Goal: Task Accomplishment & Management: Use online tool/utility

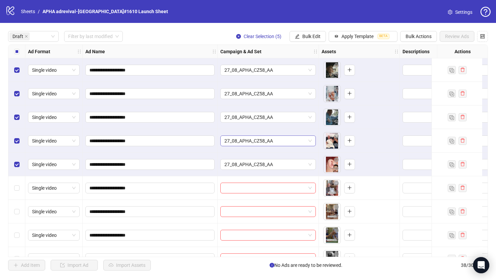
scroll to position [71, 0]
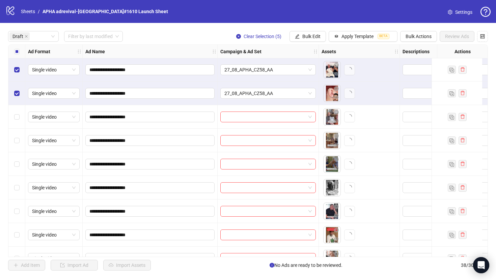
click at [20, 51] on div "Select all rows" at bounding box center [16, 51] width 17 height 13
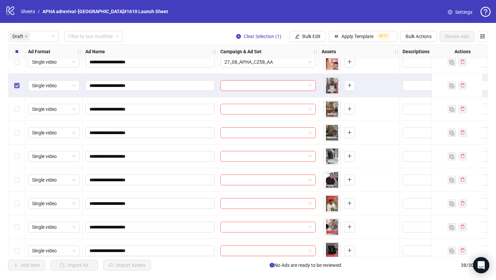
scroll to position [103, 0]
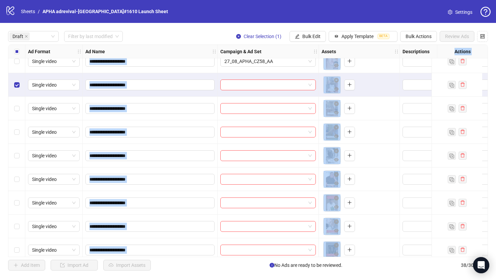
click at [19, 179] on div "Select row 10" at bounding box center [16, 180] width 17 height 24
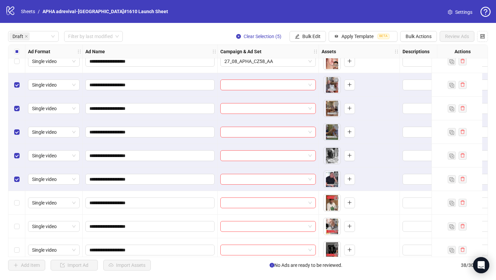
click at [160, 35] on div "Draft Filter by last modified Clear Selection (5) Bulk Edit Apply Template BETA…" at bounding box center [248, 36] width 480 height 11
click at [305, 38] on span "Bulk Edit" at bounding box center [311, 36] width 18 height 5
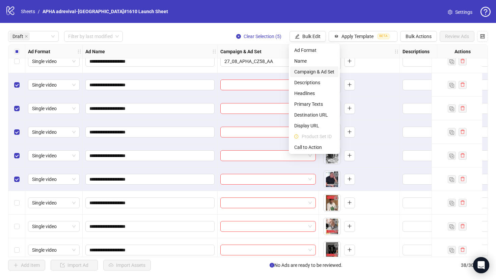
click at [313, 75] on span "Campaign & Ad Set" at bounding box center [314, 71] width 40 height 7
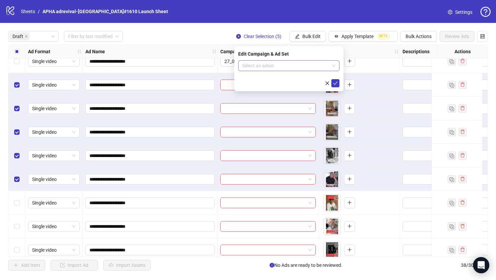
click at [304, 61] on input "search" at bounding box center [285, 66] width 87 height 10
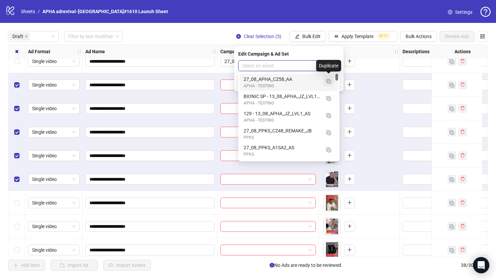
click at [329, 82] on img "button" at bounding box center [328, 81] width 5 height 5
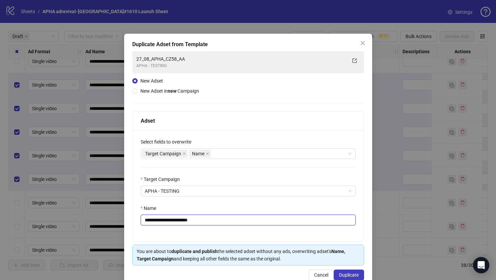
click at [278, 218] on input "**********" at bounding box center [248, 220] width 215 height 11
paste input "text"
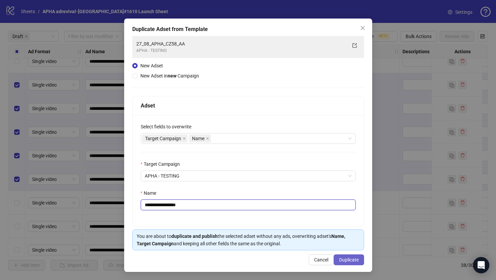
type input "**********"
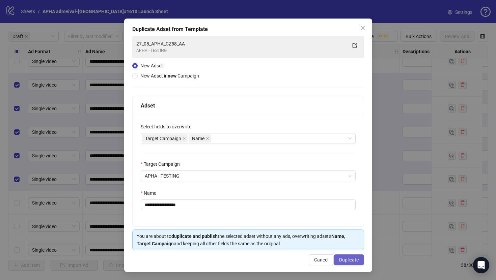
click at [350, 260] on span "Duplicate" at bounding box center [349, 259] width 20 height 5
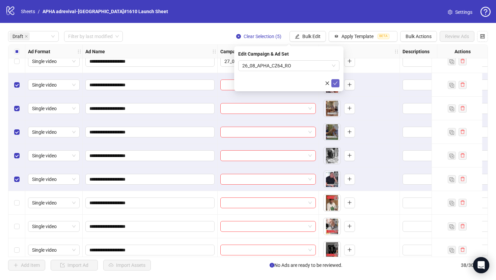
click at [336, 83] on icon "check" at bounding box center [335, 83] width 4 height 3
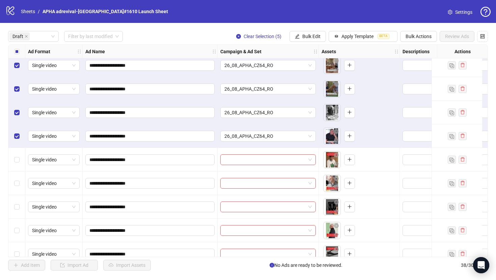
scroll to position [192, 0]
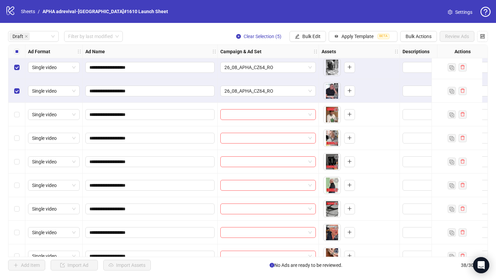
click at [13, 55] on div "Select all rows" at bounding box center [16, 51] width 17 height 13
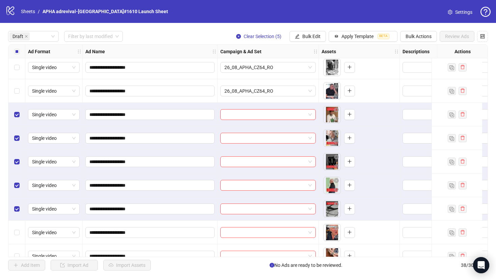
scroll to position [246, 0]
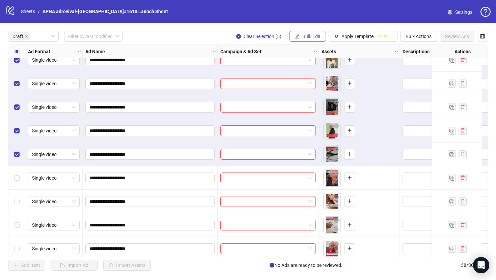
click at [305, 33] on button "Bulk Edit" at bounding box center [307, 36] width 36 height 11
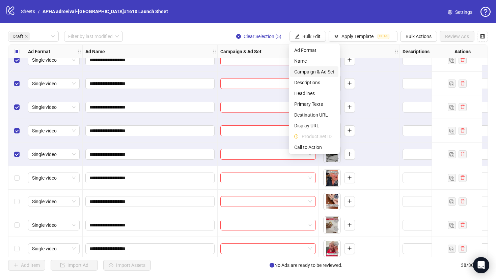
click at [313, 69] on span "Campaign & Ad Set" at bounding box center [314, 71] width 40 height 7
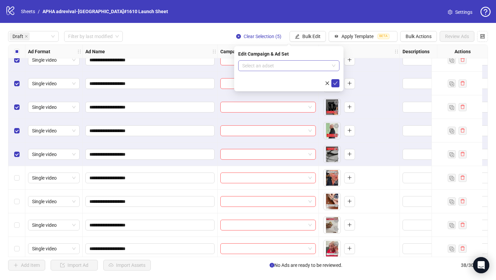
click at [305, 65] on input "search" at bounding box center [285, 66] width 87 height 10
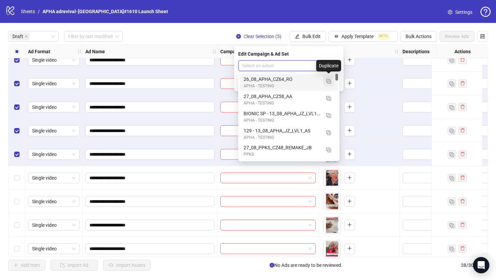
click at [329, 85] on button "button" at bounding box center [328, 81] width 11 height 11
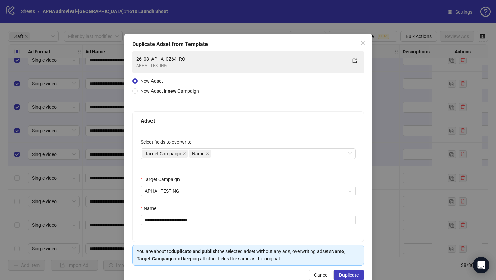
scroll to position [16, 0]
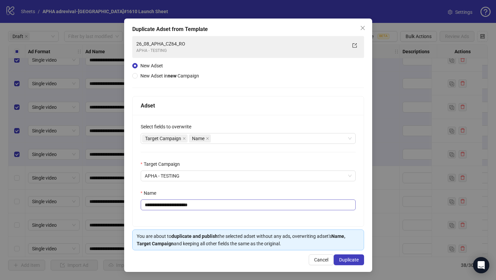
click at [309, 209] on input "**********" at bounding box center [248, 205] width 215 height 11
paste input "text"
type input "**********"
click at [339, 263] on button "Duplicate" at bounding box center [349, 260] width 30 height 11
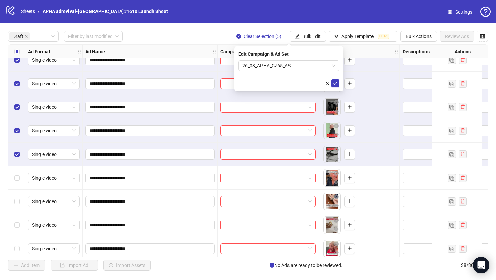
scroll to position [276, 0]
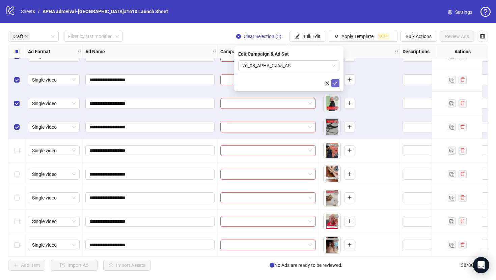
click at [335, 83] on icon "check" at bounding box center [335, 83] width 5 height 5
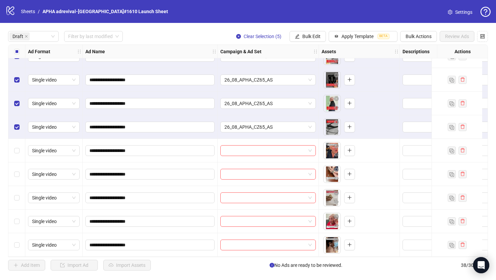
click at [21, 53] on div "Select all rows" at bounding box center [16, 51] width 17 height 13
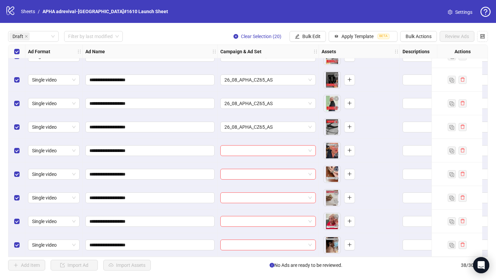
click at [21, 53] on div "Select all rows" at bounding box center [16, 51] width 17 height 13
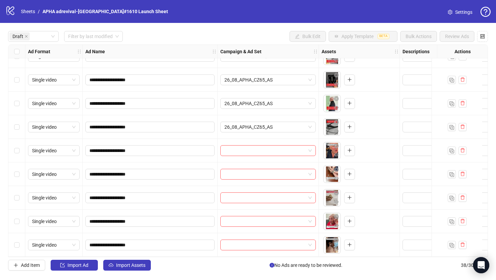
click at [20, 147] on div "Select row 16" at bounding box center [16, 151] width 17 height 24
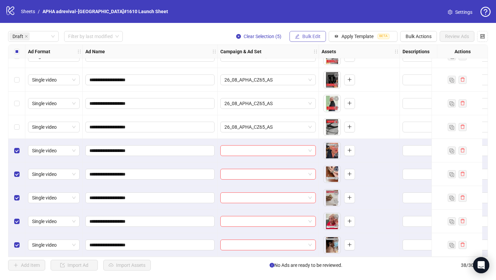
click at [323, 35] on button "Bulk Edit" at bounding box center [307, 36] width 36 height 11
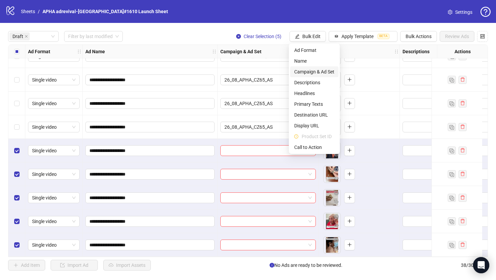
click at [324, 71] on span "Campaign & Ad Set" at bounding box center [314, 71] width 40 height 7
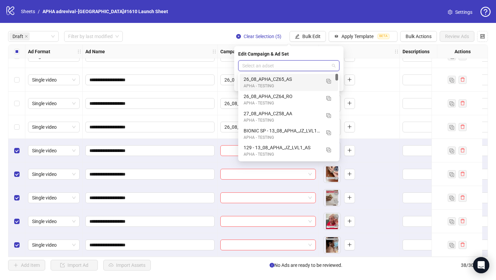
click at [306, 65] on input "search" at bounding box center [285, 66] width 87 height 10
click at [329, 82] on img "button" at bounding box center [328, 81] width 5 height 5
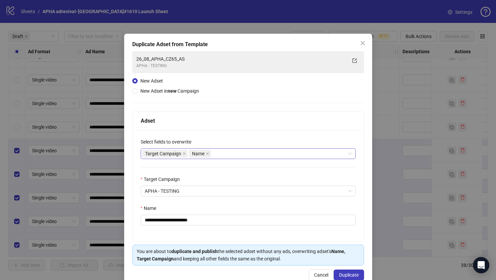
scroll to position [16, 0]
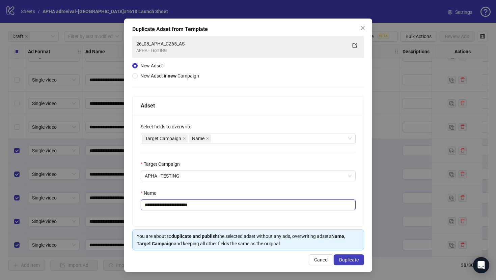
click at [266, 202] on input "**********" at bounding box center [248, 205] width 215 height 11
paste input "text"
type input "**********"
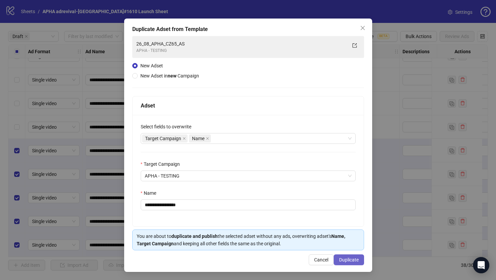
click at [338, 257] on button "Duplicate" at bounding box center [349, 260] width 30 height 11
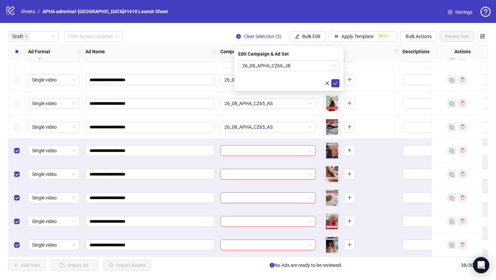
scroll to position [82, 0]
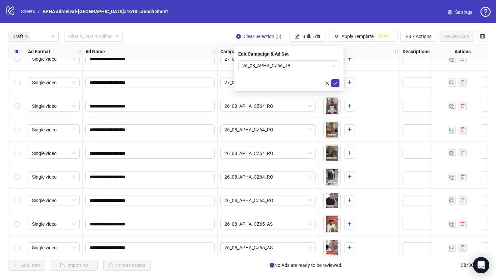
click at [339, 82] on div "Edit Campaign & Ad Set 26_08_APHA_CZ66_JB" at bounding box center [288, 68] width 109 height 45
click at [339, 82] on button "submit" at bounding box center [335, 83] width 8 height 8
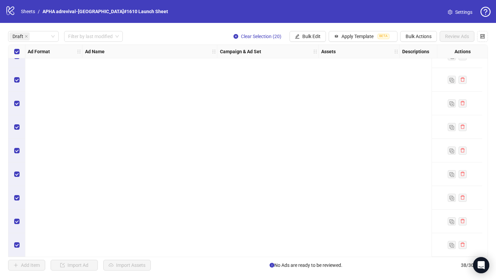
scroll to position [0, 0]
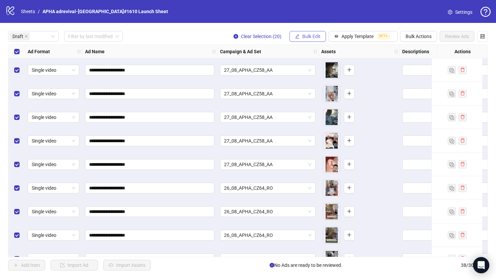
click at [300, 33] on button "Bulk Edit" at bounding box center [307, 36] width 36 height 11
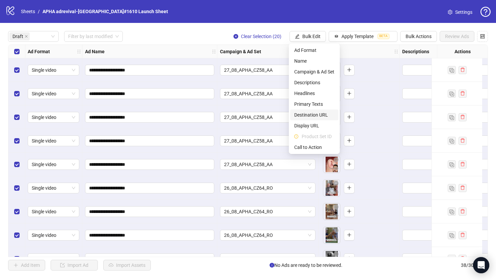
click at [321, 114] on span "Destination URL" at bounding box center [314, 114] width 40 height 7
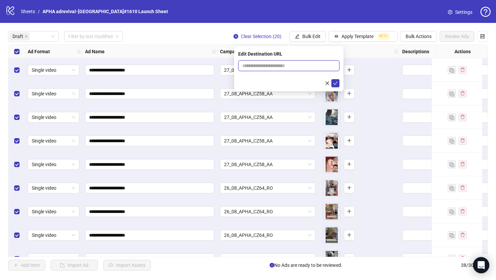
click at [298, 68] on input "text" at bounding box center [286, 65] width 88 height 7
paste input "**********"
type input "**********"
click at [333, 80] on button "submit" at bounding box center [335, 83] width 8 height 8
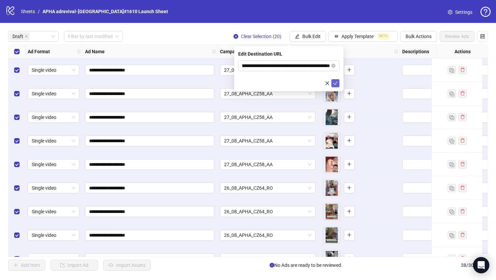
scroll to position [0, 0]
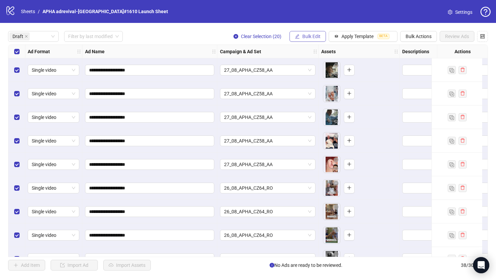
click at [313, 40] on button "Bulk Edit" at bounding box center [307, 36] width 36 height 11
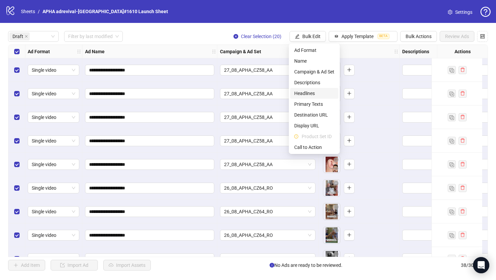
click at [325, 94] on span "Headlines" at bounding box center [314, 93] width 40 height 7
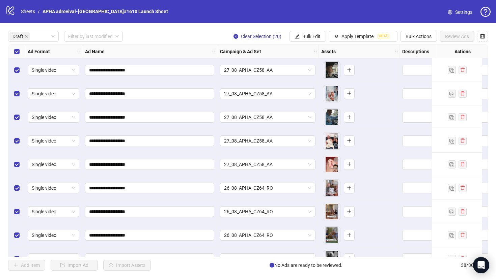
click at [325, 94] on body "**********" at bounding box center [248, 140] width 496 height 280
click at [313, 42] on div "**********" at bounding box center [248, 151] width 496 height 256
click at [312, 36] on span "Bulk Edit" at bounding box center [311, 36] width 18 height 5
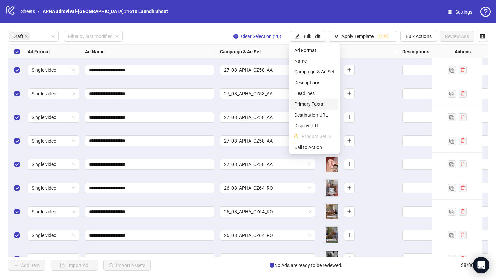
click at [316, 103] on span "Primary Texts" at bounding box center [314, 104] width 40 height 7
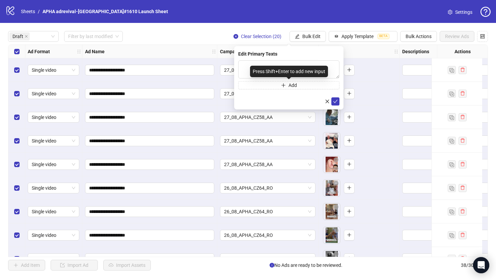
click at [305, 68] on div "Press Shift+Enter to add new input" at bounding box center [289, 71] width 78 height 11
click at [304, 66] on div "Press Shift+Enter to add new input" at bounding box center [289, 71] width 78 height 11
click at [304, 64] on textarea at bounding box center [288, 69] width 101 height 18
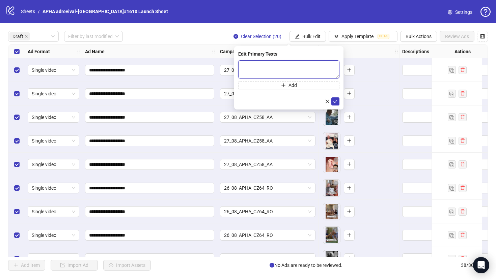
paste textarea "**********"
type textarea "**********"
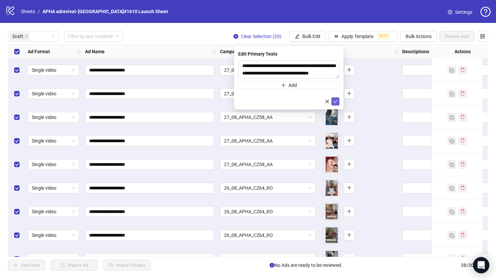
click at [335, 104] on span "submit" at bounding box center [335, 101] width 5 height 5
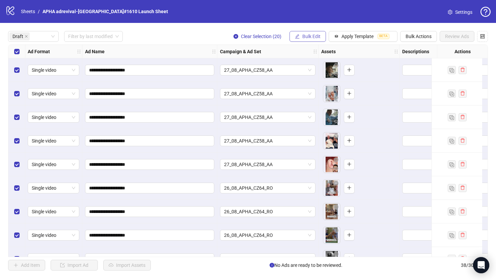
click at [321, 35] on button "Bulk Edit" at bounding box center [307, 36] width 36 height 11
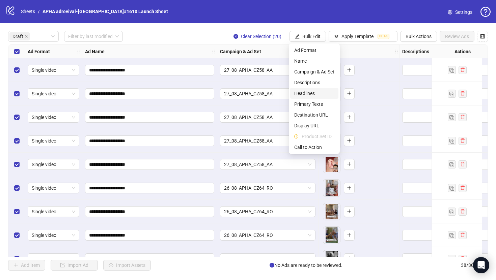
click at [314, 93] on span "Headlines" at bounding box center [314, 93] width 40 height 7
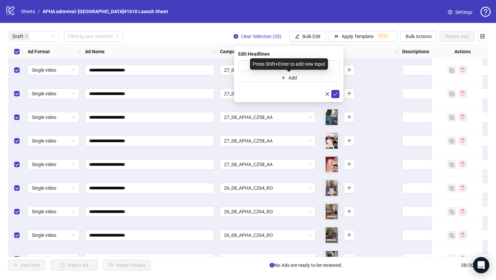
click at [310, 66] on div "Press Shift+Enter to add new input" at bounding box center [289, 63] width 78 height 11
click at [337, 67] on input "text" at bounding box center [288, 65] width 101 height 11
paste input "**********"
type input "**********"
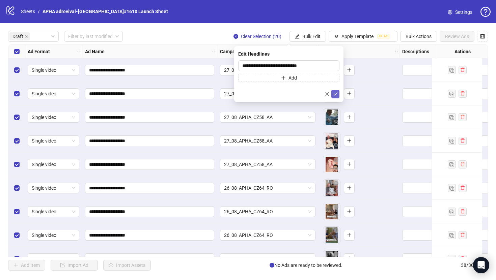
click at [337, 94] on icon "check" at bounding box center [335, 94] width 5 height 5
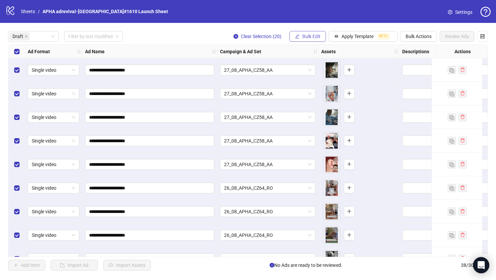
click at [309, 40] on button "Bulk Edit" at bounding box center [307, 36] width 36 height 11
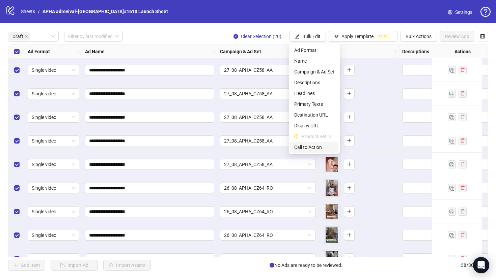
click at [307, 144] on span "Call to Action" at bounding box center [314, 147] width 40 height 7
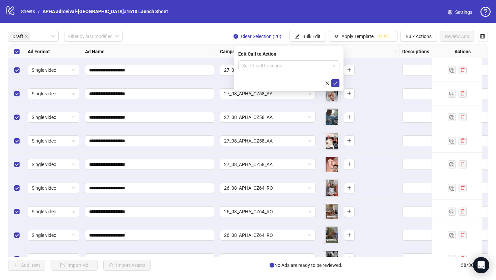
click at [297, 72] on form "Select call to action" at bounding box center [288, 73] width 101 height 27
click at [296, 66] on input "search" at bounding box center [285, 66] width 87 height 10
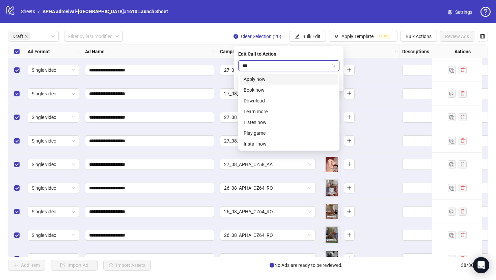
type input "****"
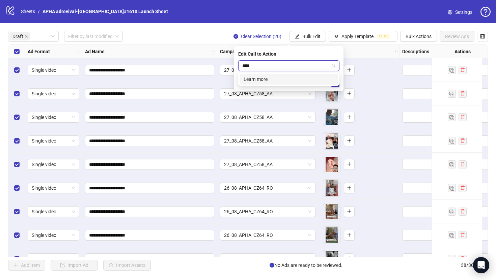
click at [300, 76] on div "Learn more" at bounding box center [289, 79] width 90 height 7
click at [334, 84] on icon "check" at bounding box center [335, 83] width 4 height 3
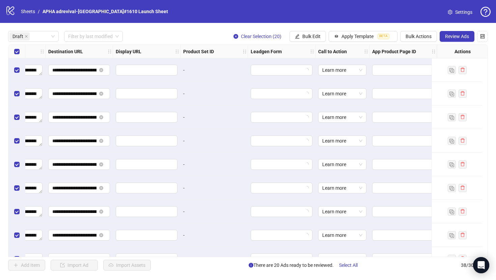
scroll to position [0, 630]
click at [460, 39] on span "Review Ads" at bounding box center [457, 36] width 24 height 5
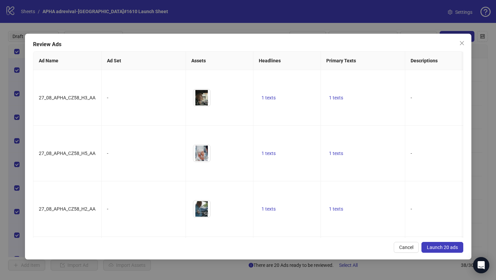
click at [433, 247] on span "Launch 20 ads" at bounding box center [442, 247] width 31 height 5
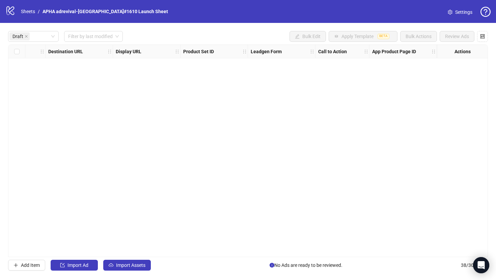
scroll to position [0, 624]
click at [36, 11] on link "Sheets" at bounding box center [28, 11] width 17 height 7
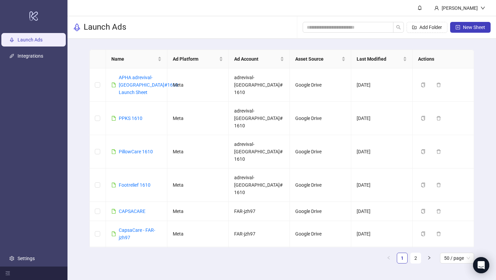
click at [137, 261] on link "New ThoatTrainer" at bounding box center [137, 263] width 37 height 5
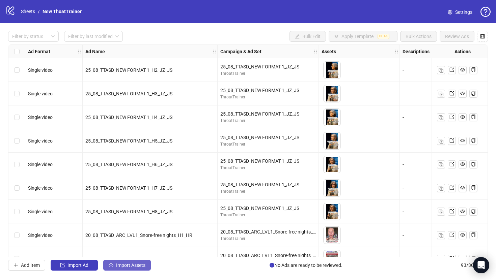
click at [128, 264] on span "Import Assets" at bounding box center [130, 265] width 29 height 5
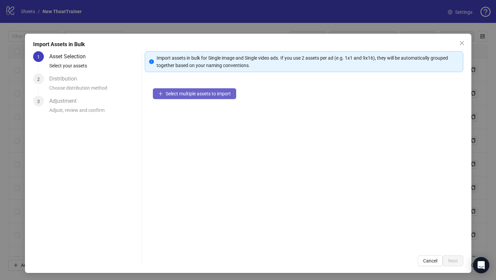
click at [190, 96] on span "Select multiple assets to import" at bounding box center [198, 93] width 65 height 5
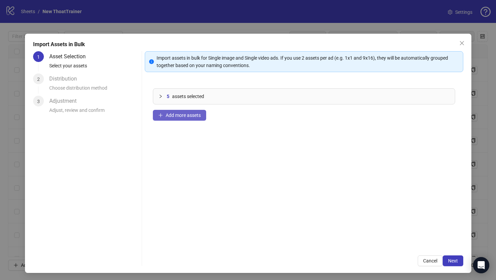
click at [194, 115] on span "Add more assets" at bounding box center [183, 115] width 35 height 5
click at [201, 119] on button "Add more assets" at bounding box center [179, 115] width 53 height 11
click at [198, 117] on span "Add more assets" at bounding box center [183, 115] width 35 height 5
click at [189, 114] on span "Add more assets" at bounding box center [183, 115] width 35 height 5
click at [463, 263] on button "Next" at bounding box center [453, 261] width 21 height 11
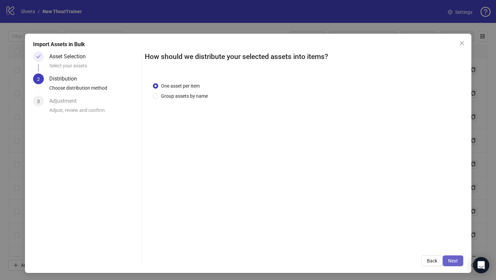
click at [452, 262] on span "Next" at bounding box center [453, 260] width 10 height 5
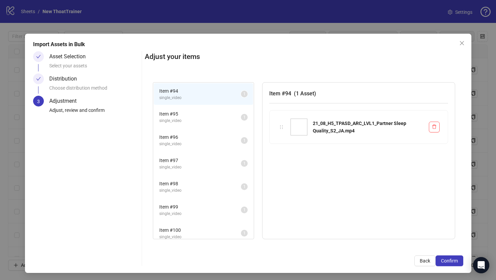
click at [452, 262] on span "Confirm" at bounding box center [449, 260] width 17 height 5
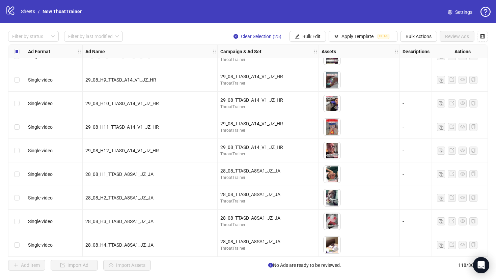
scroll to position [1608, 0]
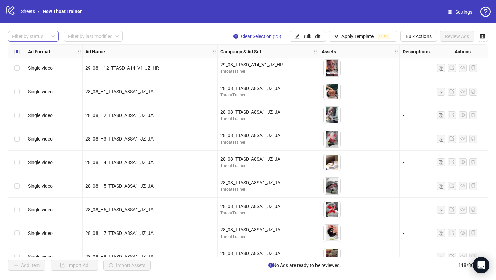
click at [29, 38] on div at bounding box center [29, 36] width 41 height 9
click at [30, 52] on div "Draft" at bounding box center [33, 50] width 40 height 7
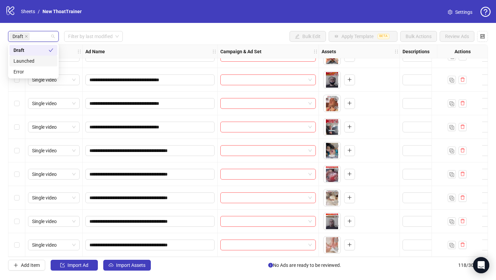
scroll to position [0, 0]
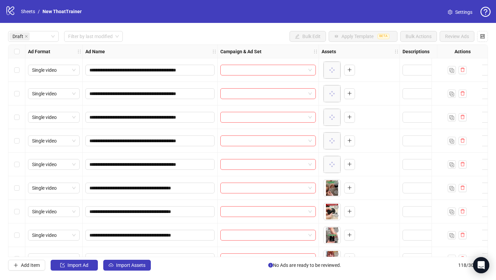
click at [239, 20] on div "logo/logo-mobile Sheets / New ThoatTrainer Settings" at bounding box center [248, 11] width 496 height 23
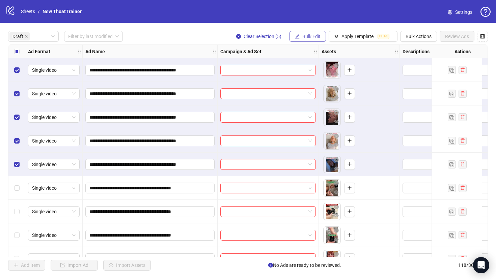
click at [302, 38] on span "Bulk Edit" at bounding box center [311, 36] width 18 height 5
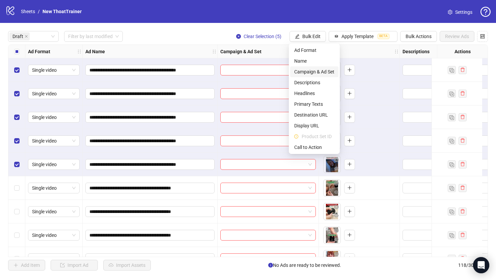
click at [310, 72] on span "Campaign & Ad Set" at bounding box center [314, 71] width 40 height 7
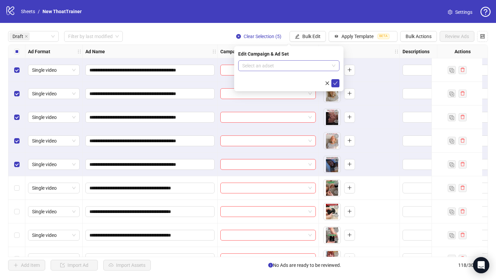
click at [284, 66] on input "search" at bounding box center [285, 66] width 87 height 10
paste input "**********"
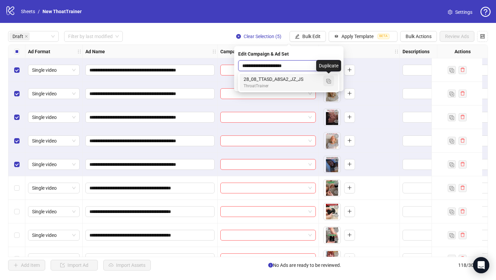
click at [329, 81] on img "button" at bounding box center [328, 81] width 5 height 5
type input "**********"
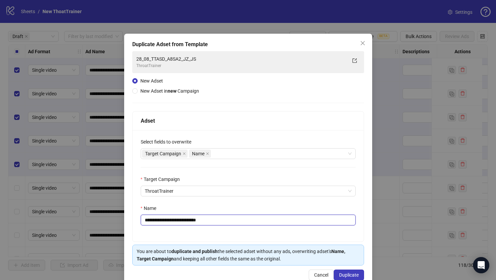
click at [302, 219] on input "**********" at bounding box center [248, 220] width 215 height 11
paste input "**********"
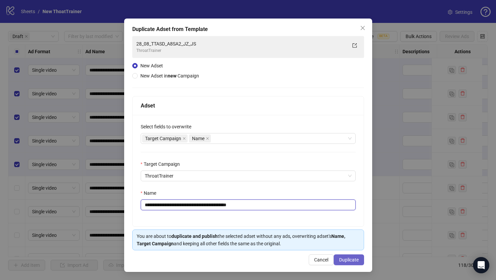
type input "**********"
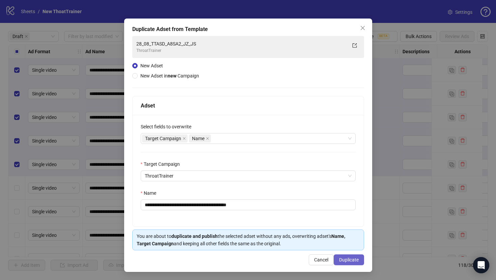
click at [348, 263] on button "Duplicate" at bounding box center [349, 260] width 30 height 11
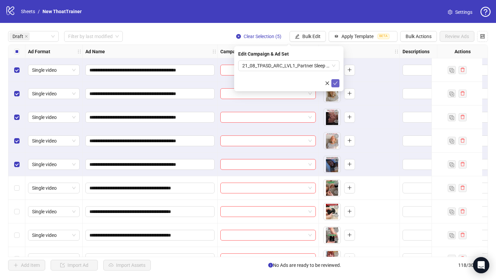
click at [335, 85] on span "submit" at bounding box center [335, 83] width 5 height 5
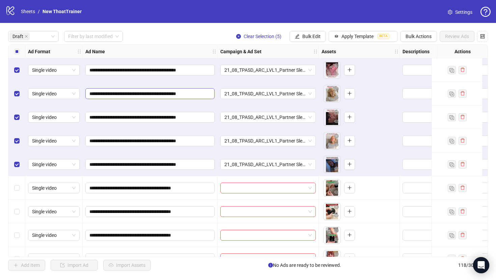
scroll to position [47, 0]
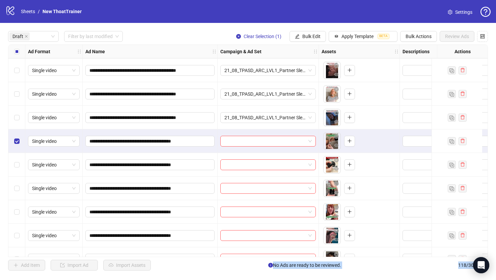
click at [18, 230] on div "Select row 10" at bounding box center [16, 236] width 17 height 24
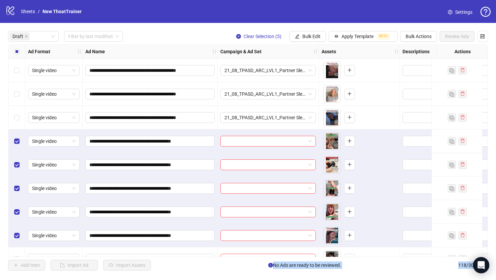
scroll to position [72, 0]
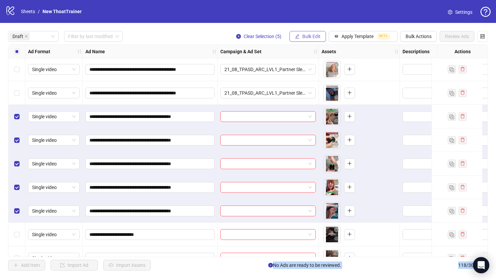
click at [318, 38] on span "Bulk Edit" at bounding box center [311, 36] width 18 height 5
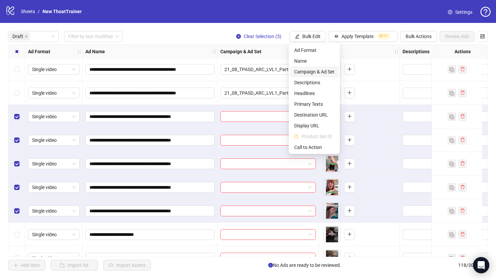
click at [323, 71] on span "Campaign & Ad Set" at bounding box center [314, 71] width 40 height 7
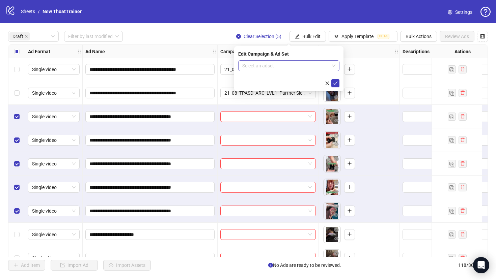
click at [310, 68] on input "search" at bounding box center [285, 66] width 87 height 10
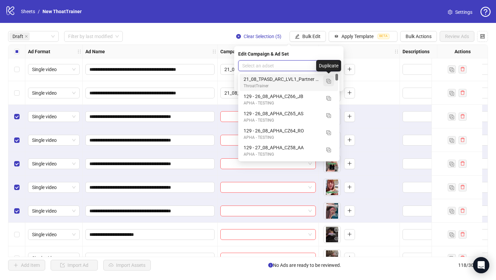
click at [327, 81] on img "button" at bounding box center [328, 81] width 5 height 5
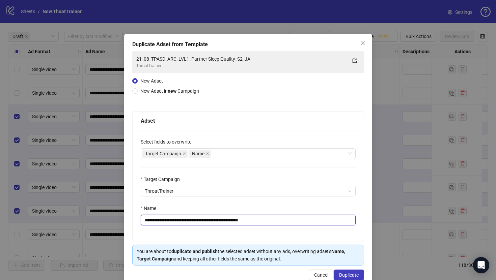
click at [278, 216] on input "**********" at bounding box center [248, 220] width 215 height 11
paste input "text"
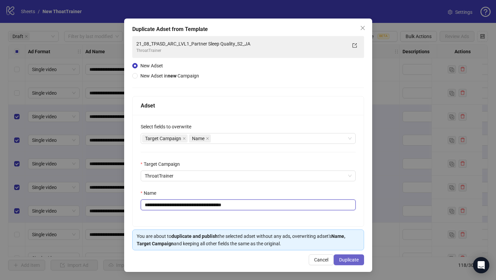
type input "**********"
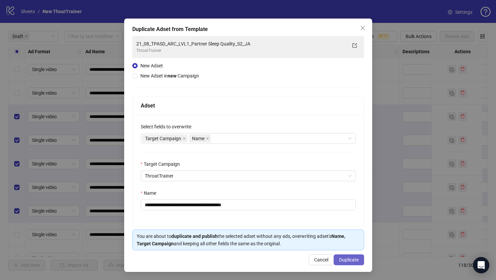
click at [344, 263] on button "Duplicate" at bounding box center [349, 260] width 30 height 11
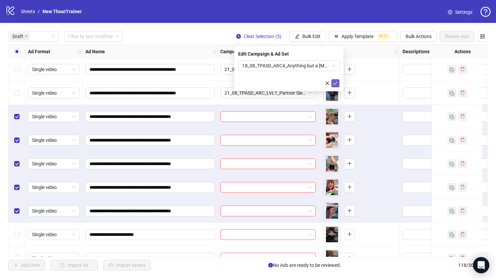
click at [337, 84] on icon "check" at bounding box center [335, 83] width 5 height 5
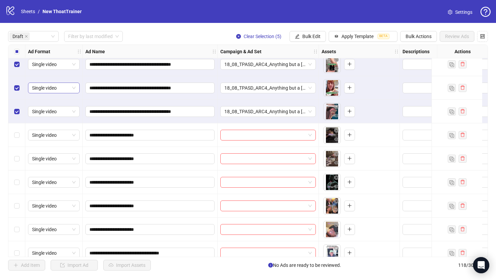
scroll to position [172, 0]
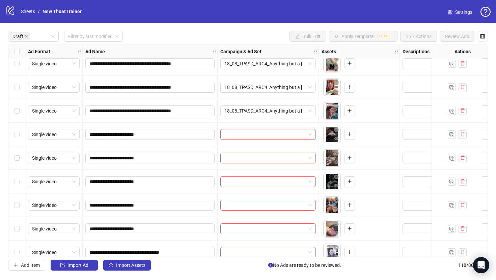
click at [18, 130] on div "Select row 11" at bounding box center [16, 135] width 17 height 24
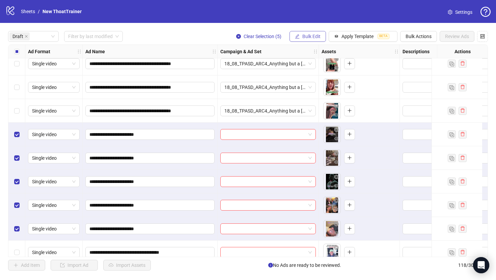
click at [306, 34] on span "Bulk Edit" at bounding box center [311, 36] width 18 height 5
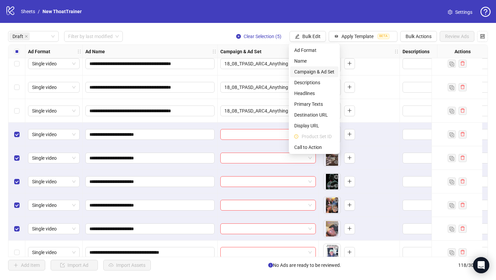
click at [309, 71] on span "Campaign & Ad Set" at bounding box center [314, 71] width 40 height 7
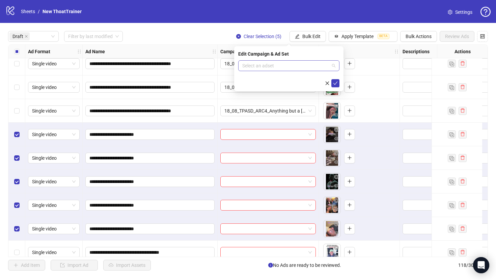
click at [294, 66] on input "search" at bounding box center [285, 66] width 87 height 10
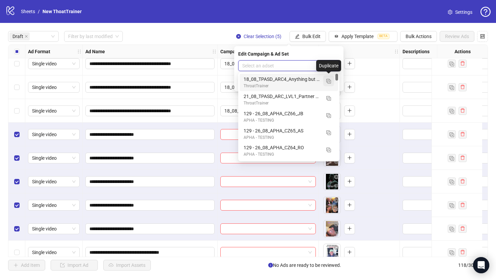
click at [326, 80] on img "button" at bounding box center [328, 81] width 5 height 5
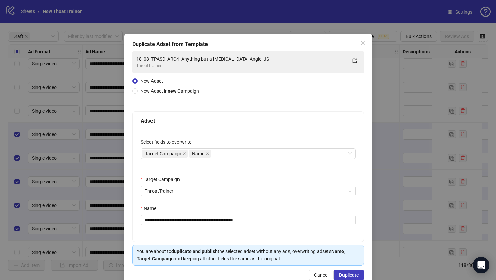
click at [269, 215] on div "Name" at bounding box center [248, 210] width 215 height 10
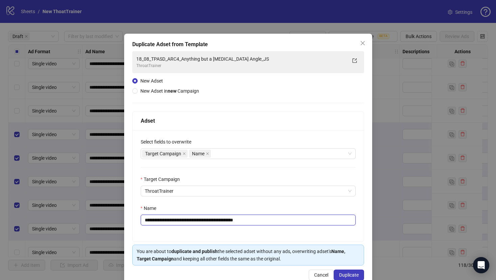
click at [270, 218] on input "**********" at bounding box center [248, 220] width 215 height 11
paste input "text"
type input "**********"
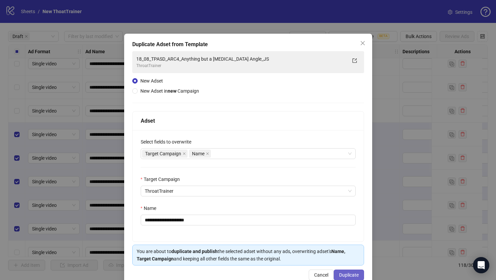
click at [337, 270] on button "Duplicate" at bounding box center [349, 275] width 30 height 11
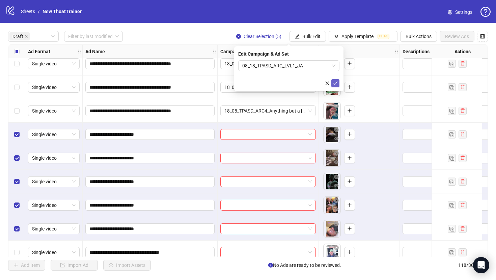
click at [334, 84] on icon "check" at bounding box center [335, 83] width 5 height 5
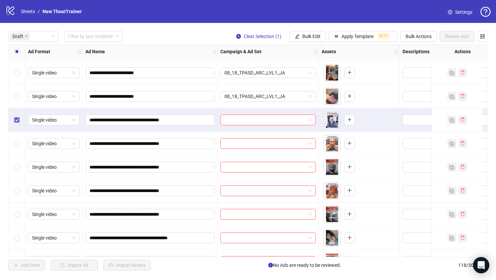
scroll to position [306, 0]
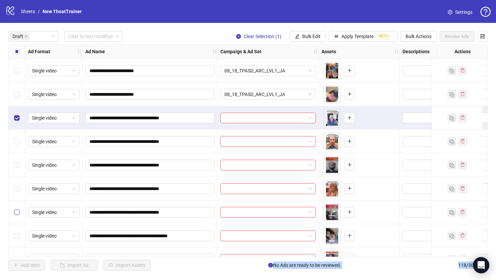
click at [18, 216] on label "Select row 20" at bounding box center [16, 212] width 5 height 7
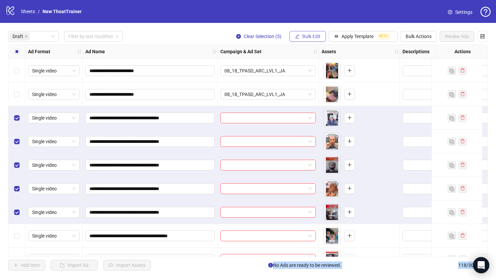
click at [308, 36] on span "Bulk Edit" at bounding box center [311, 36] width 18 height 5
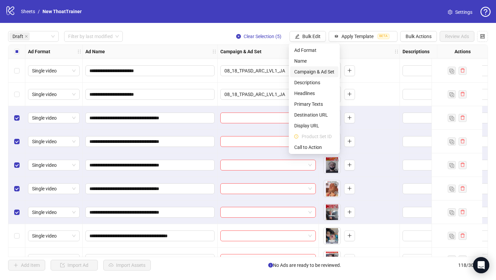
click at [322, 71] on span "Campaign & Ad Set" at bounding box center [314, 71] width 40 height 7
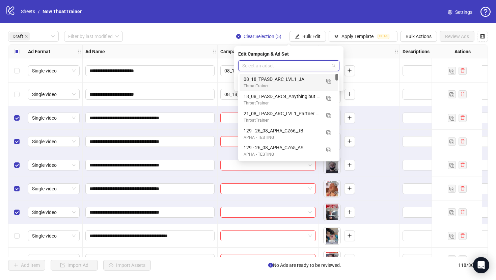
click at [305, 67] on input "search" at bounding box center [285, 66] width 87 height 10
click at [328, 83] on span "button" at bounding box center [328, 80] width 5 height 5
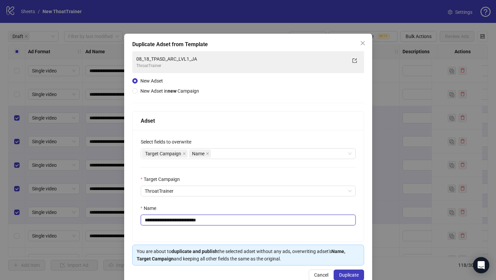
click at [267, 219] on input "**********" at bounding box center [248, 220] width 215 height 11
paste input "********"
type input "**********"
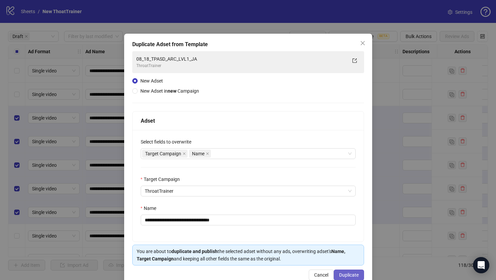
click at [342, 273] on button "Duplicate" at bounding box center [349, 275] width 30 height 11
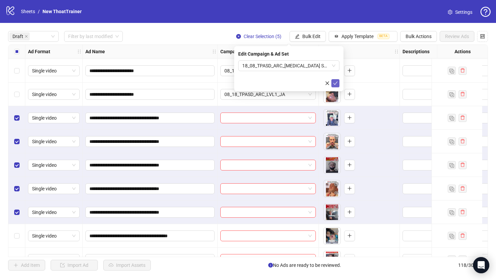
click at [332, 83] on button "submit" at bounding box center [335, 83] width 8 height 8
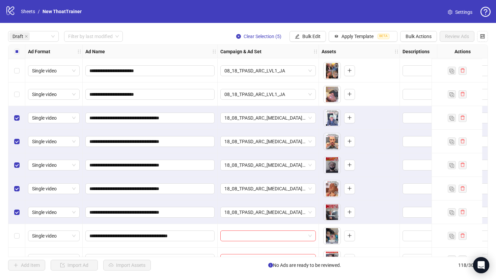
scroll to position [394, 0]
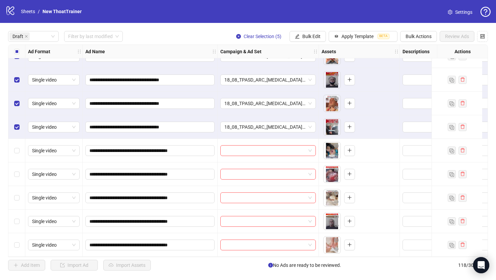
click at [20, 55] on div "Select all rows" at bounding box center [16, 51] width 17 height 13
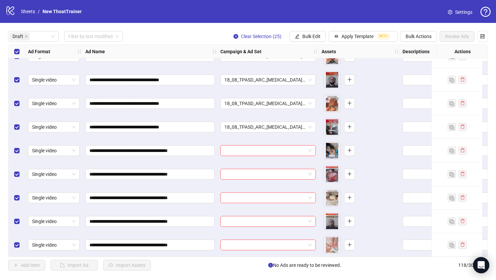
click at [20, 55] on div "Select all rows" at bounding box center [16, 51] width 17 height 13
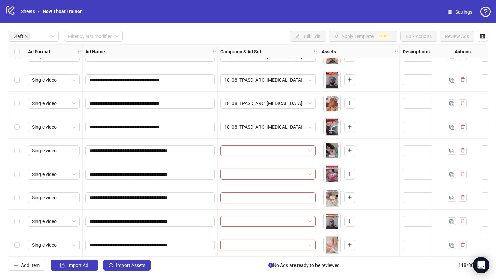
click at [20, 51] on div "Select all rows" at bounding box center [16, 51] width 17 height 13
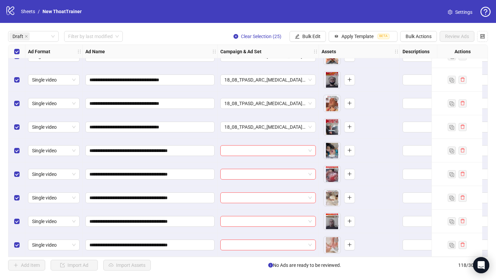
click at [19, 50] on div "Select all rows" at bounding box center [16, 51] width 17 height 13
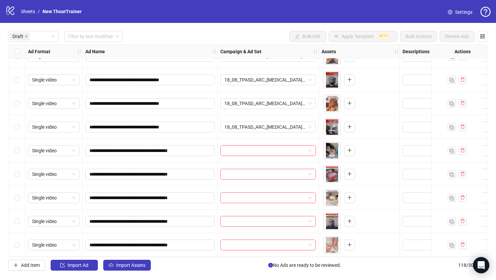
click at [19, 150] on div "Select row 21" at bounding box center [16, 151] width 17 height 24
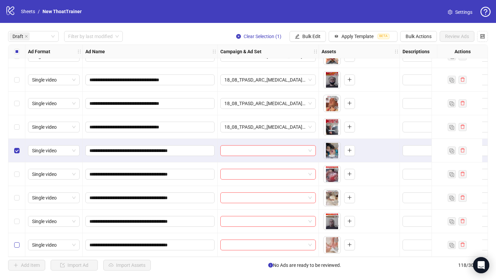
click at [18, 246] on label "Select row 25" at bounding box center [16, 245] width 5 height 7
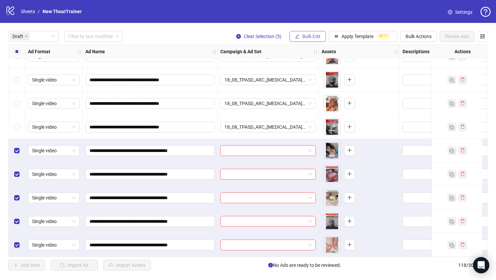
click at [313, 39] on span "Bulk Edit" at bounding box center [311, 36] width 18 height 5
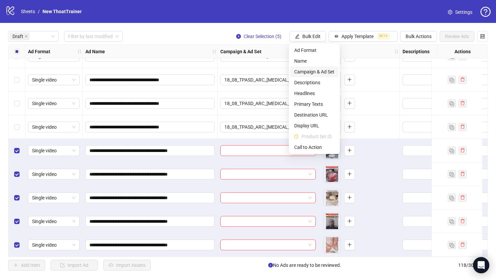
click at [305, 71] on span "Campaign & Ad Set" at bounding box center [314, 71] width 40 height 7
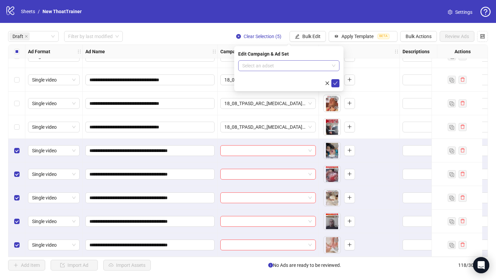
click at [303, 68] on input "search" at bounding box center [285, 66] width 87 height 10
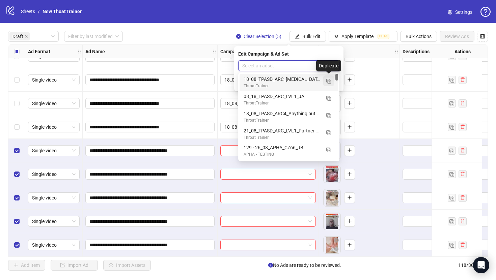
click at [328, 82] on img "button" at bounding box center [328, 81] width 5 height 5
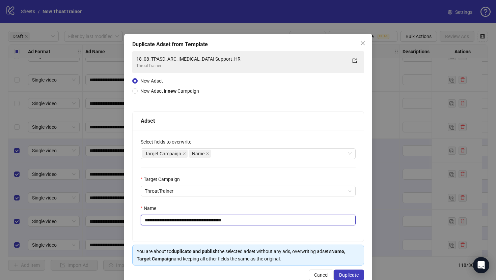
click at [262, 223] on input "**********" at bounding box center [248, 220] width 215 height 11
paste input "text"
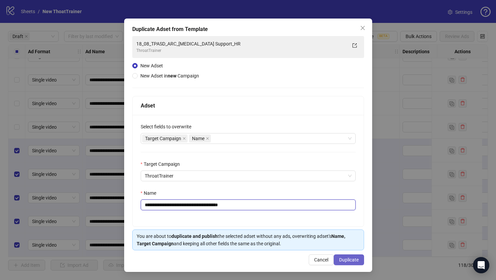
type input "**********"
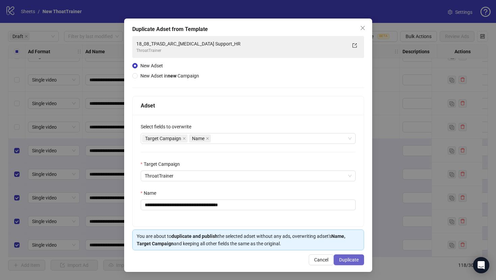
click at [346, 258] on span "Duplicate" at bounding box center [349, 259] width 20 height 5
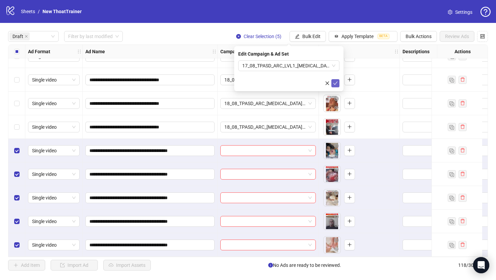
click at [338, 86] on button "submit" at bounding box center [335, 83] width 8 height 8
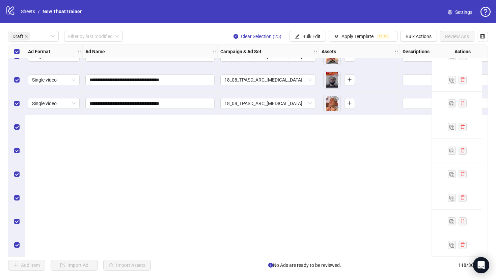
scroll to position [0, 0]
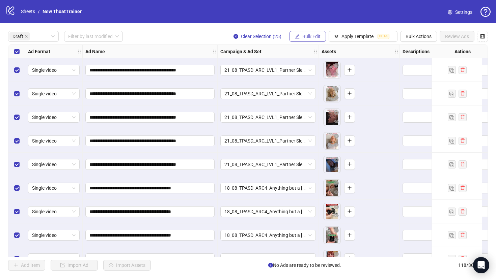
click at [303, 39] on span "Bulk Edit" at bounding box center [311, 36] width 18 height 5
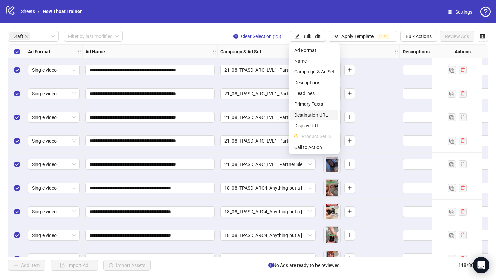
click at [320, 114] on span "Destination URL" at bounding box center [314, 114] width 40 height 7
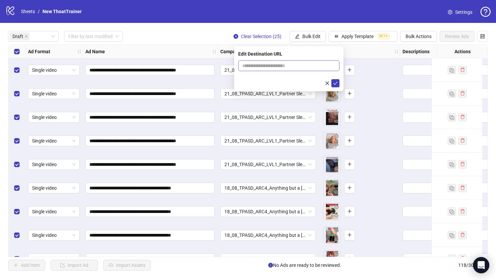
click at [304, 61] on span at bounding box center [288, 65] width 101 height 11
click at [307, 63] on input "text" at bounding box center [286, 65] width 88 height 7
paste input "**********"
type input "**********"
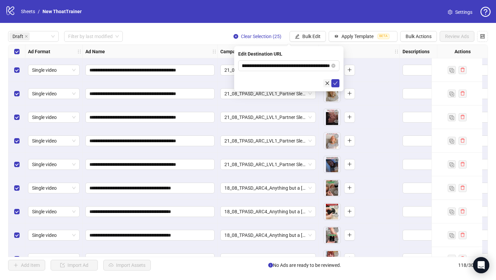
scroll to position [0, 0]
click at [331, 81] on button "button" at bounding box center [327, 83] width 8 height 8
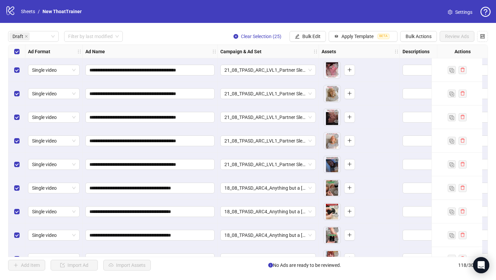
click at [295, 25] on div "**********" at bounding box center [248, 151] width 496 height 256
click at [305, 37] on span "Bulk Edit" at bounding box center [311, 36] width 18 height 5
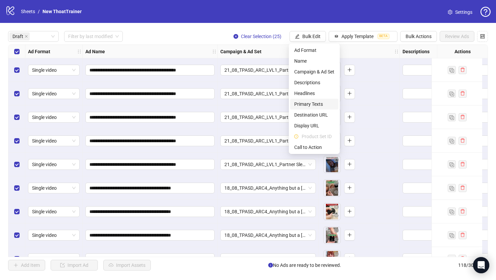
click at [308, 101] on span "Primary Texts" at bounding box center [314, 104] width 40 height 7
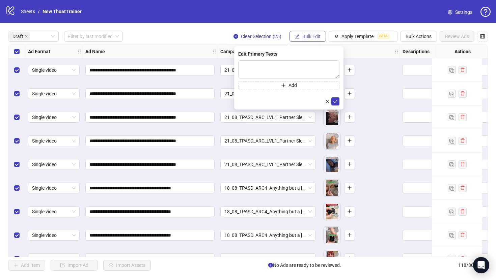
click at [306, 37] on span "Bulk Edit" at bounding box center [311, 36] width 18 height 5
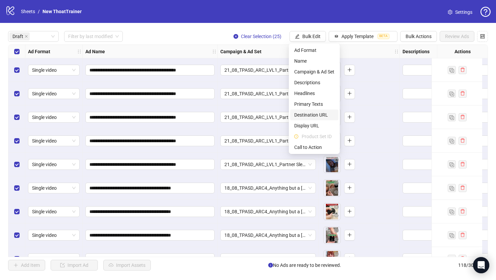
click at [321, 116] on span "Destination URL" at bounding box center [314, 114] width 40 height 7
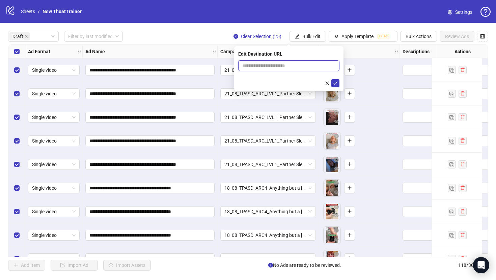
click at [305, 67] on input "text" at bounding box center [286, 65] width 88 height 7
paste input "**********"
type input "**********"
click at [333, 84] on button "submit" at bounding box center [335, 83] width 8 height 8
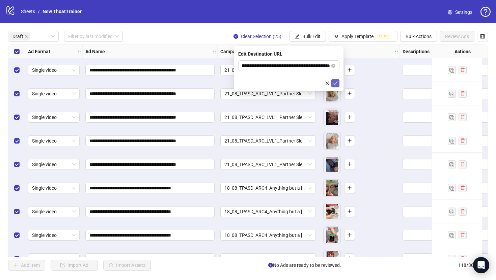
scroll to position [0, 0]
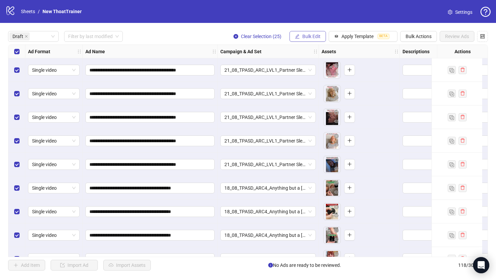
click at [314, 40] on button "Bulk Edit" at bounding box center [307, 36] width 36 height 11
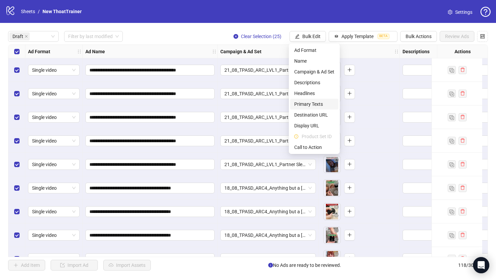
click at [313, 99] on li "Primary Texts" at bounding box center [314, 104] width 48 height 11
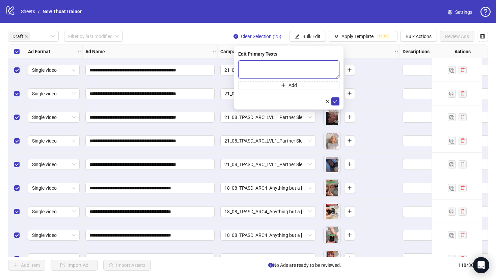
click at [308, 67] on textarea at bounding box center [288, 69] width 101 height 18
paste textarea "**********"
type textarea "**********"
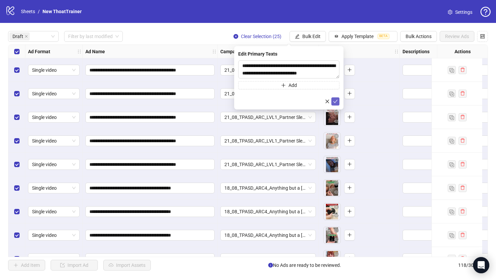
click at [337, 99] on icon "check" at bounding box center [335, 101] width 5 height 5
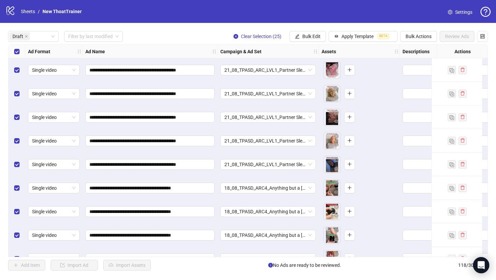
click at [311, 43] on div "**********" at bounding box center [248, 151] width 496 height 256
click at [311, 37] on span "Bulk Edit" at bounding box center [311, 36] width 18 height 5
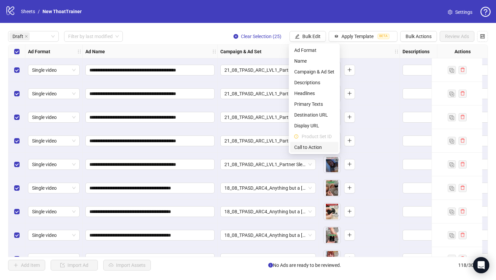
click at [310, 147] on span "Call to Action" at bounding box center [314, 147] width 40 height 7
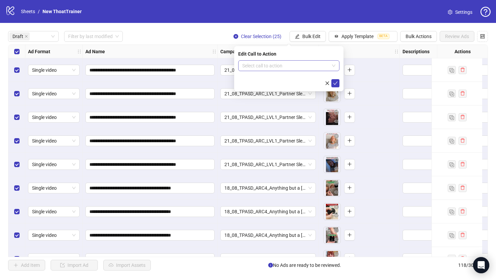
click at [295, 66] on input "search" at bounding box center [285, 66] width 87 height 10
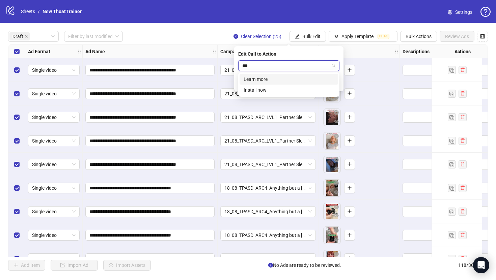
type input "****"
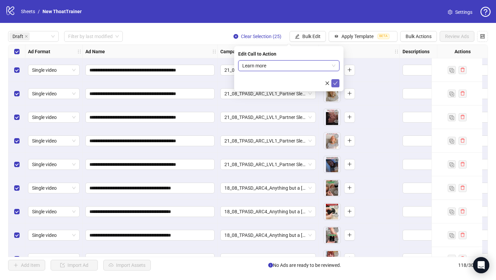
click at [333, 83] on icon "check" at bounding box center [335, 83] width 5 height 5
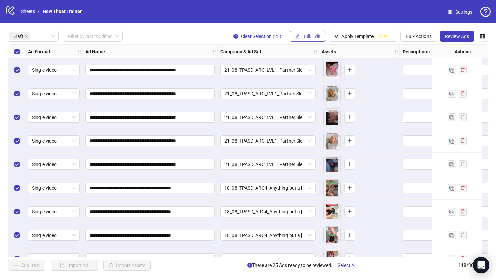
click at [313, 36] on span "Bulk Edit" at bounding box center [311, 36] width 18 height 5
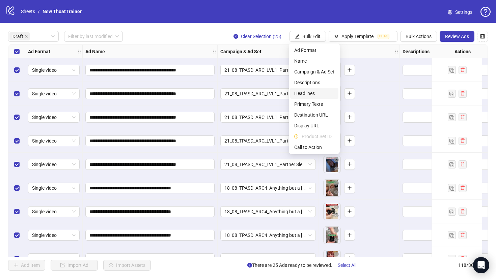
click at [310, 94] on span "Headlines" at bounding box center [314, 93] width 40 height 7
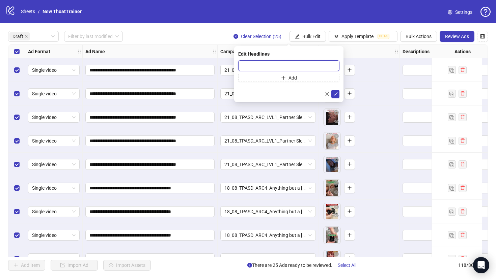
click at [307, 70] on input "text" at bounding box center [288, 65] width 101 height 11
paste input "**********"
type input "**********"
click at [334, 93] on icon "check" at bounding box center [335, 94] width 5 height 5
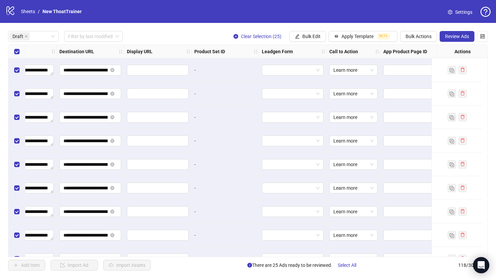
scroll to position [0, 624]
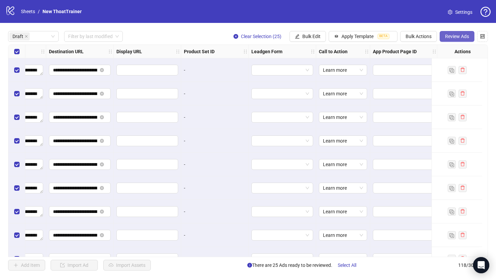
click at [459, 40] on button "Review Ads" at bounding box center [457, 36] width 35 height 11
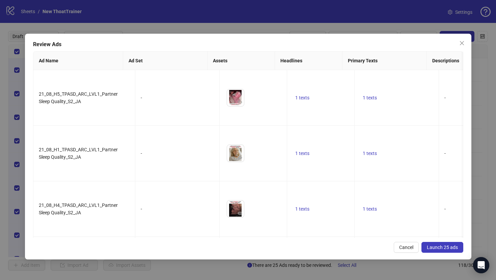
click at [430, 245] on span "Launch 25 ads" at bounding box center [442, 247] width 31 height 5
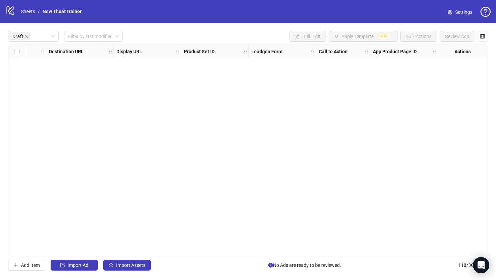
click at [31, 7] on div "logo/logo-mobile Sheets / New ThoatTrainer" at bounding box center [44, 11] width 79 height 12
click at [30, 15] on div "logo/logo-mobile Sheets / New ThoatTrainer" at bounding box center [44, 11] width 79 height 12
click at [30, 14] on link "Sheets" at bounding box center [28, 11] width 17 height 7
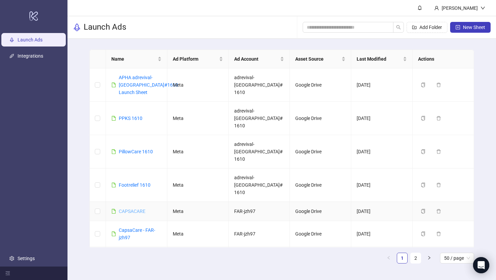
click at [136, 209] on link "CAPSACARE" at bounding box center [132, 211] width 27 height 5
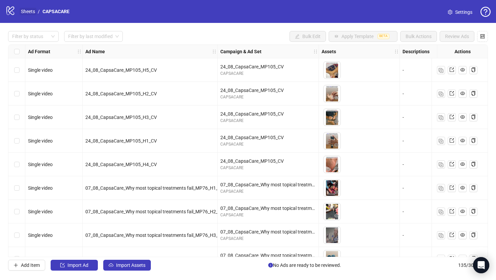
click at [23, 10] on link "Sheets" at bounding box center [28, 11] width 17 height 7
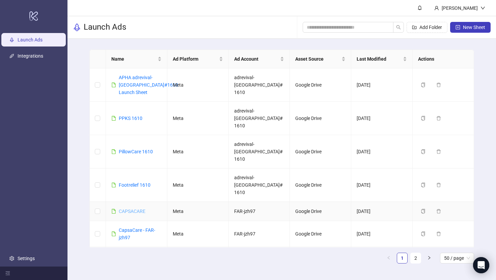
click at [138, 209] on link "CAPSACARE" at bounding box center [132, 211] width 27 height 5
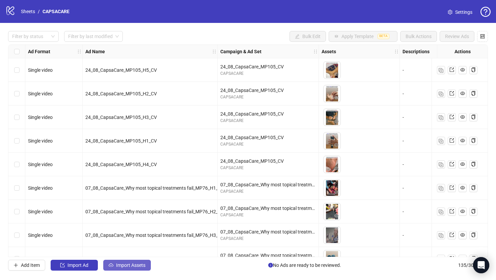
click at [122, 269] on button "Import Assets" at bounding box center [127, 265] width 48 height 11
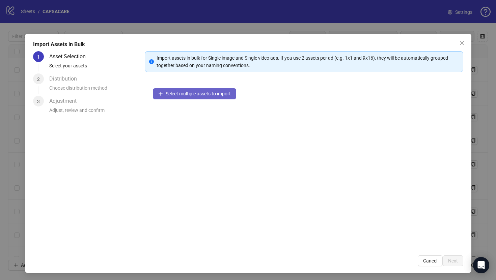
click at [190, 95] on span "Select multiple assets to import" at bounding box center [198, 93] width 65 height 5
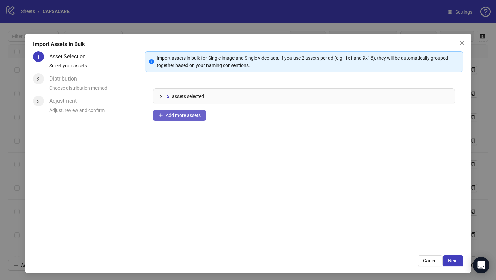
click at [196, 113] on span "Add more assets" at bounding box center [183, 115] width 35 height 5
click at [187, 116] on span "Add more assets" at bounding box center [183, 115] width 35 height 5
click at [192, 123] on div "16 assets selected Add more assets" at bounding box center [304, 163] width 319 height 167
click at [192, 119] on button "Add more assets" at bounding box center [179, 115] width 53 height 11
click at [449, 260] on span "Next" at bounding box center [453, 260] width 10 height 5
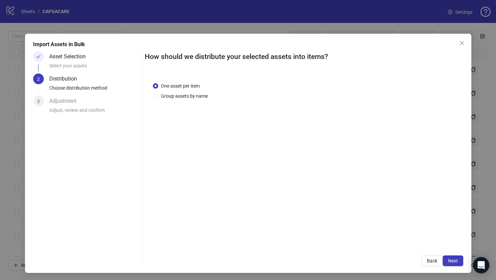
click at [449, 260] on span "Next" at bounding box center [453, 260] width 10 height 5
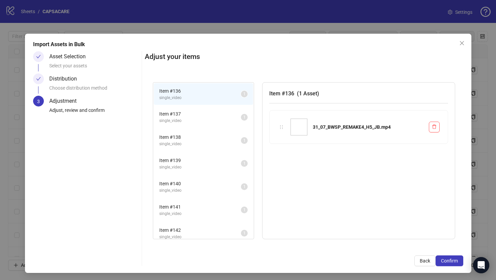
click at [449, 260] on span "Confirm" at bounding box center [449, 260] width 17 height 5
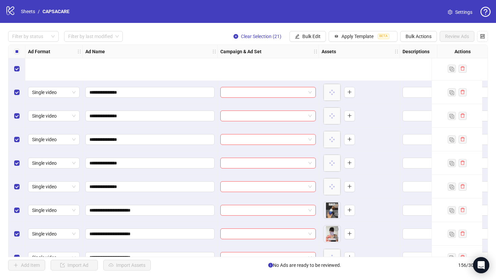
scroll to position [3488, 0]
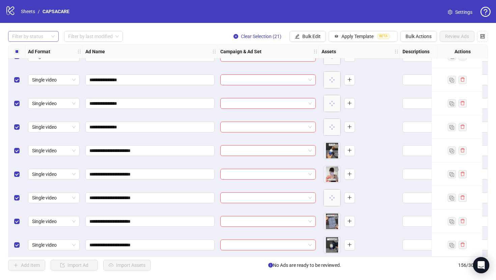
click at [43, 34] on div at bounding box center [29, 36] width 41 height 9
click at [44, 47] on div "Draft" at bounding box center [33, 50] width 40 height 7
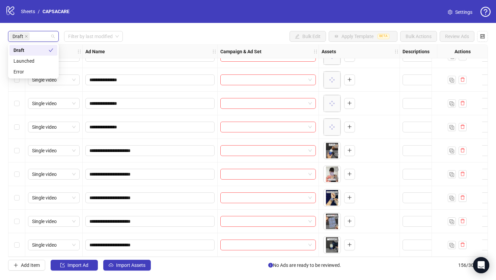
click at [157, 30] on div "**********" at bounding box center [248, 151] width 496 height 256
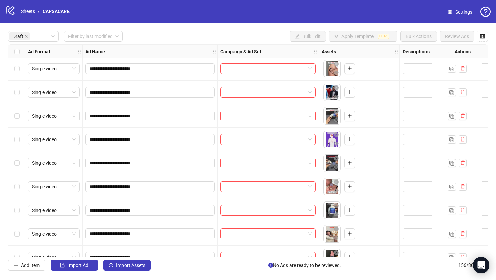
scroll to position [0, 0]
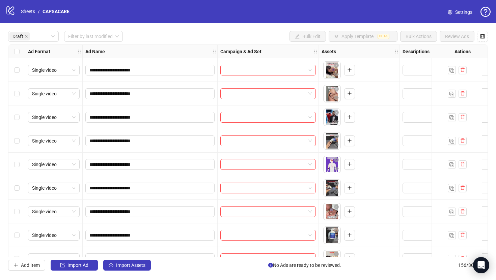
click at [20, 53] on div "Select all rows" at bounding box center [16, 51] width 17 height 13
click at [18, 73] on label "Select row 1" at bounding box center [16, 69] width 5 height 7
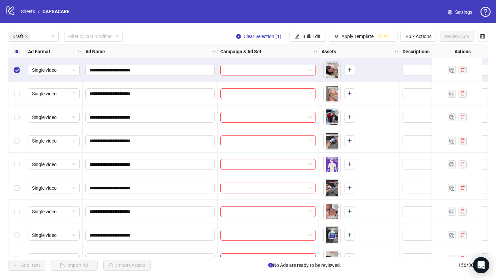
click at [22, 168] on div "Select row 5" at bounding box center [16, 165] width 17 height 24
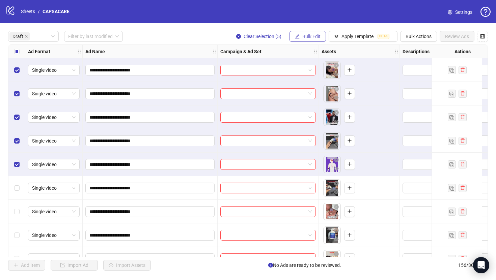
click at [308, 35] on span "Bulk Edit" at bounding box center [311, 36] width 18 height 5
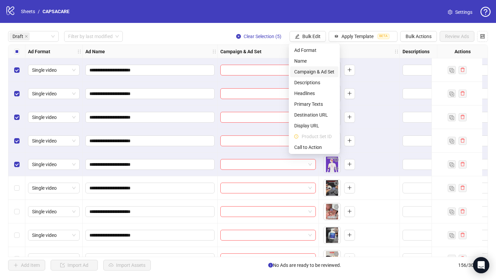
click at [313, 73] on span "Campaign & Ad Set" at bounding box center [314, 71] width 40 height 7
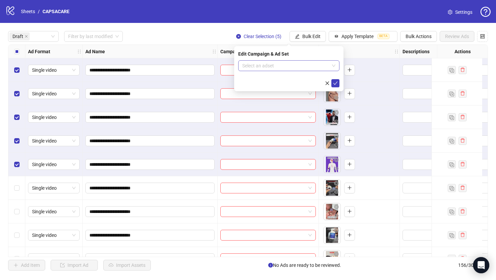
click at [304, 69] on input "search" at bounding box center [285, 66] width 87 height 10
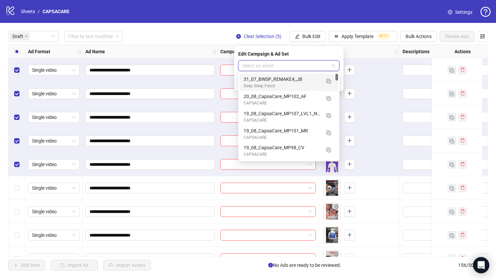
click at [304, 81] on div "31_07_BWSP_REMAKE4_JB" at bounding box center [282, 79] width 77 height 7
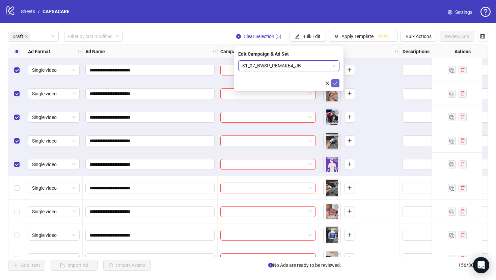
click at [334, 84] on icon "check" at bounding box center [335, 83] width 5 height 5
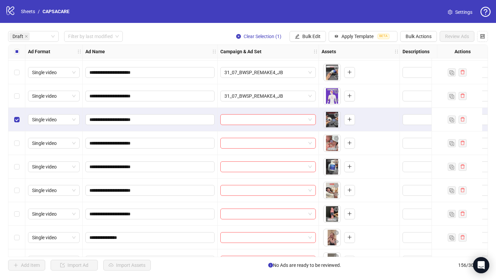
scroll to position [72, 0]
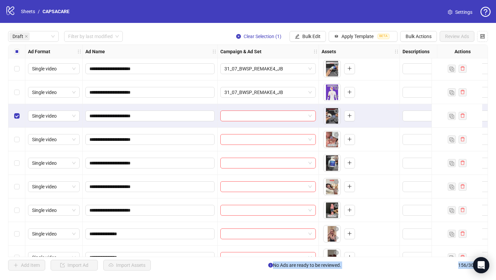
click at [18, 214] on div "Select row 10" at bounding box center [16, 211] width 17 height 24
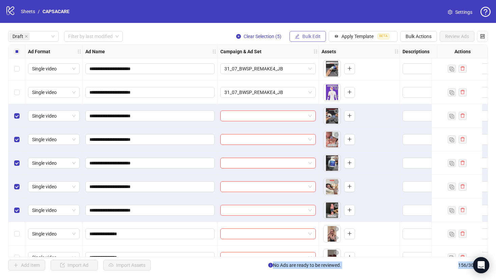
click at [315, 34] on span "Bulk Edit" at bounding box center [311, 36] width 18 height 5
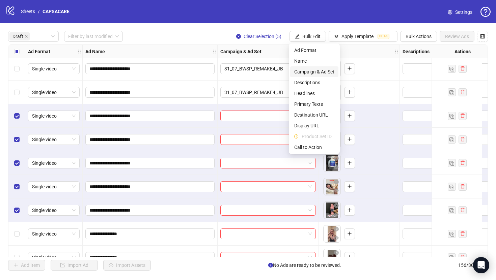
click at [327, 72] on span "Campaign & Ad Set" at bounding box center [314, 71] width 40 height 7
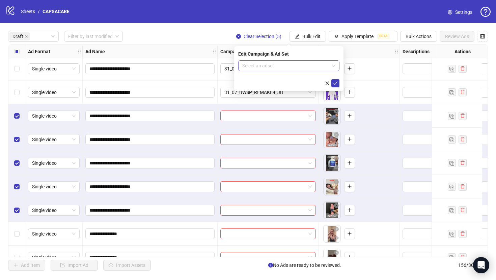
click at [316, 65] on input "search" at bounding box center [285, 66] width 87 height 10
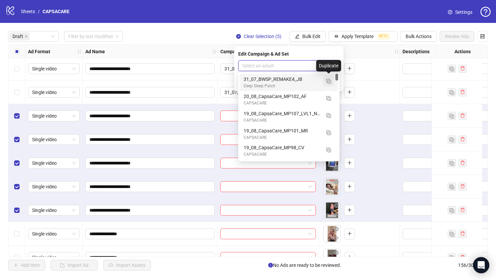
click at [329, 82] on img "button" at bounding box center [328, 81] width 5 height 5
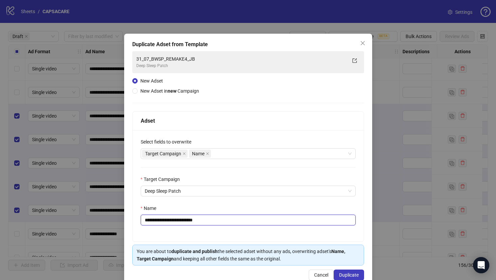
click at [275, 224] on input "**********" at bounding box center [248, 220] width 215 height 11
paste input "text"
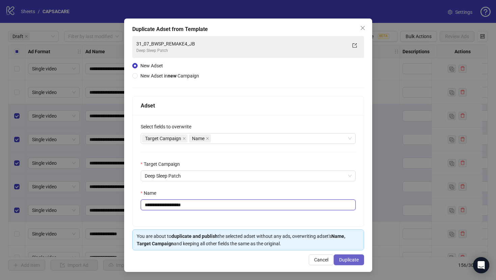
type input "**********"
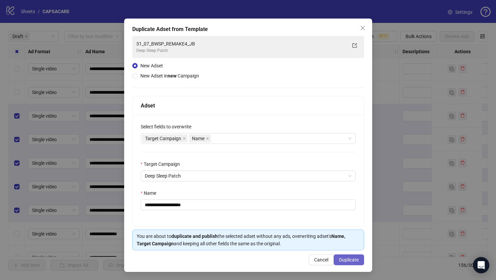
click at [341, 258] on span "Duplicate" at bounding box center [349, 259] width 20 height 5
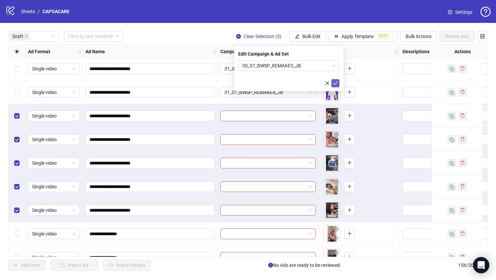
click at [334, 85] on icon "check" at bounding box center [335, 83] width 5 height 5
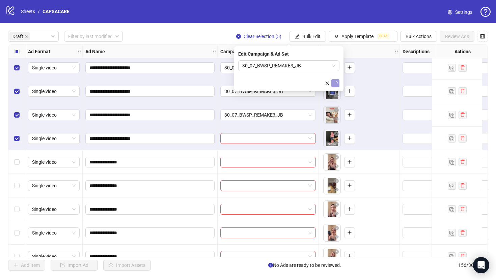
scroll to position [147, 0]
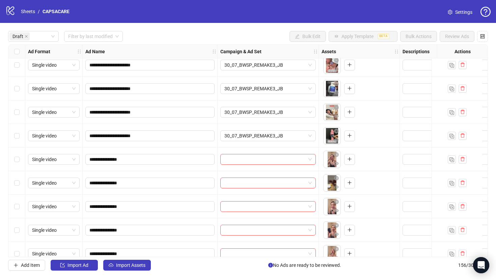
click at [18, 164] on div "Select row 11" at bounding box center [16, 160] width 17 height 24
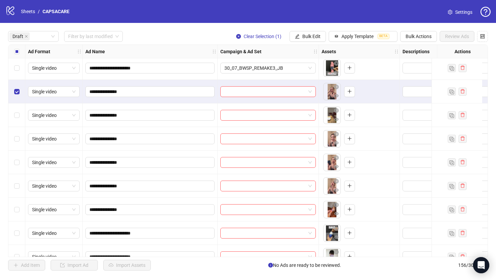
scroll to position [215, 0]
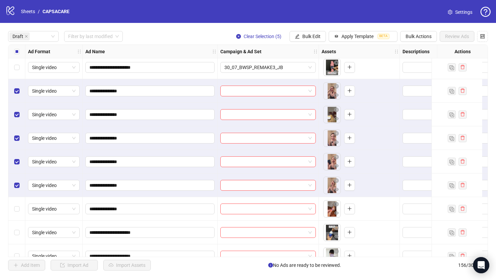
click at [23, 202] on div "Select row 16" at bounding box center [16, 209] width 17 height 24
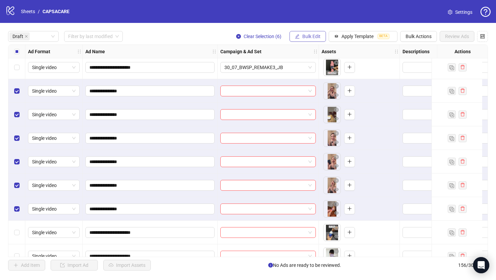
click at [305, 38] on span "Bulk Edit" at bounding box center [311, 36] width 18 height 5
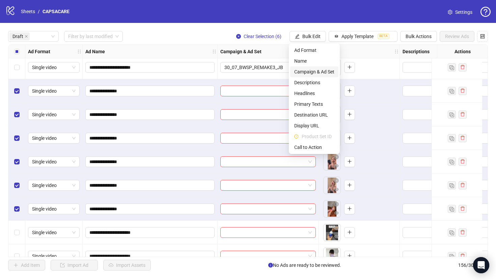
click at [319, 70] on span "Campaign & Ad Set" at bounding box center [314, 71] width 40 height 7
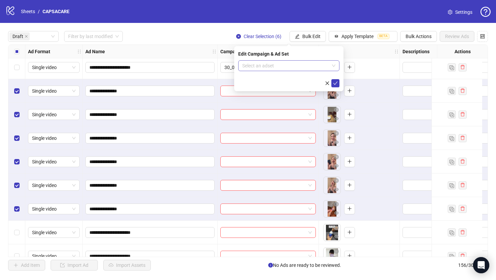
click at [315, 65] on input "search" at bounding box center [285, 66] width 87 height 10
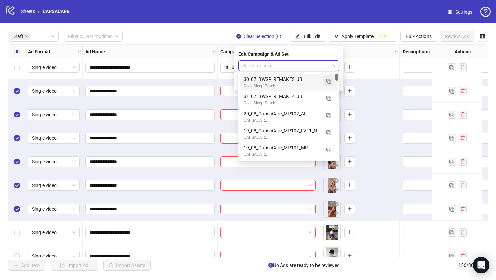
click at [330, 84] on button "button" at bounding box center [328, 81] width 11 height 11
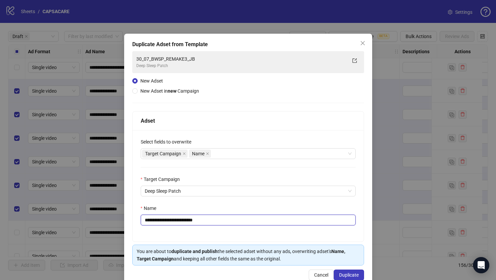
click at [279, 217] on input "**********" at bounding box center [248, 220] width 215 height 11
paste input "text"
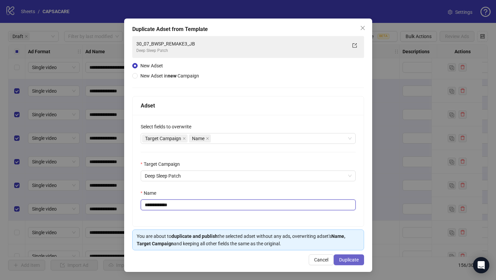
type input "**********"
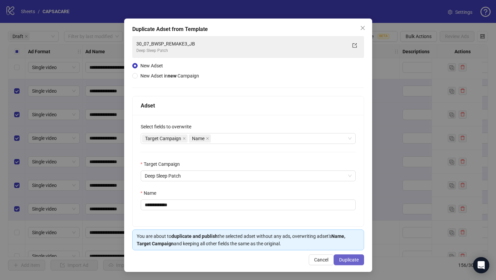
click at [339, 262] on span "Duplicate" at bounding box center [349, 259] width 20 height 5
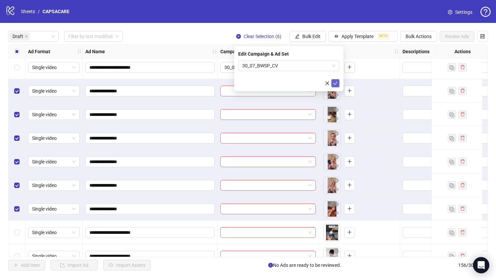
click at [337, 86] on button "submit" at bounding box center [335, 83] width 8 height 8
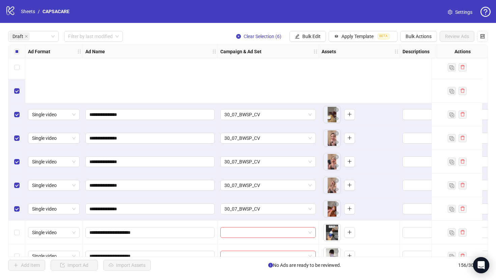
scroll to position [300, 0]
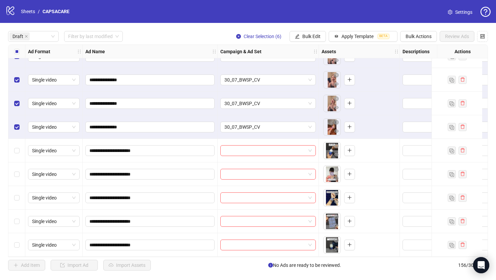
click at [18, 55] on label "Select all rows" at bounding box center [16, 51] width 5 height 7
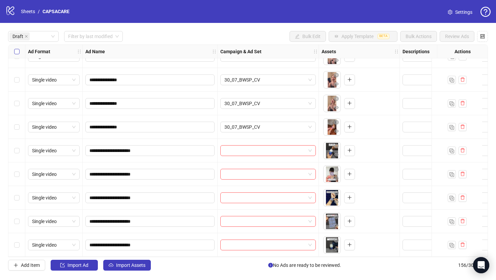
click at [18, 55] on label "Select all rows" at bounding box center [16, 51] width 5 height 7
click at [20, 148] on div "Select row 17" at bounding box center [16, 151] width 17 height 24
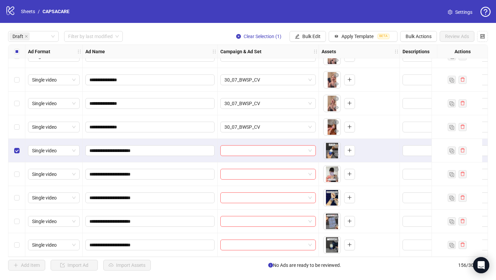
click at [21, 245] on div "Select row 21" at bounding box center [16, 245] width 17 height 24
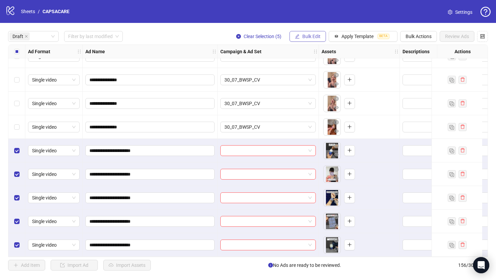
click at [316, 34] on span "Bulk Edit" at bounding box center [311, 36] width 18 height 5
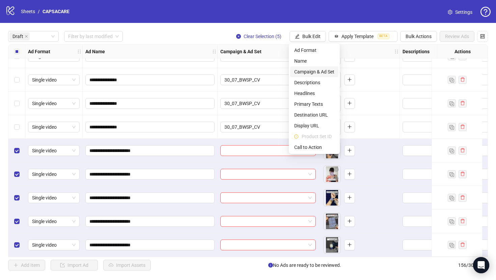
click at [327, 70] on span "Campaign & Ad Set" at bounding box center [314, 71] width 40 height 7
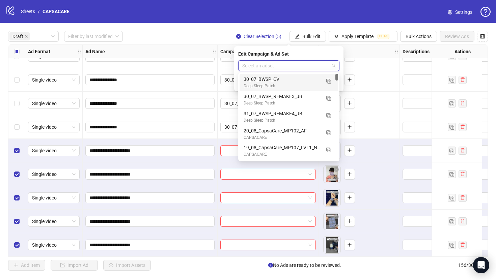
click at [322, 68] on input "search" at bounding box center [285, 66] width 87 height 10
click at [329, 81] on img "button" at bounding box center [328, 81] width 5 height 5
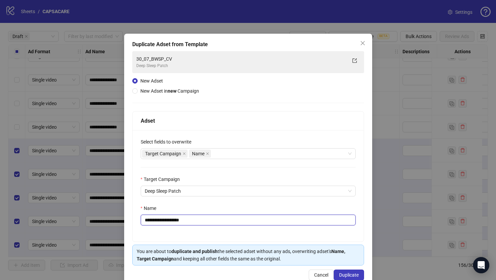
click at [284, 221] on input "**********" at bounding box center [248, 220] width 215 height 11
paste input "**********"
paste input "text"
type input "**********"
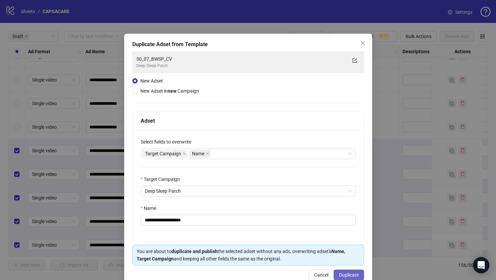
click at [342, 271] on button "Duplicate" at bounding box center [349, 275] width 30 height 11
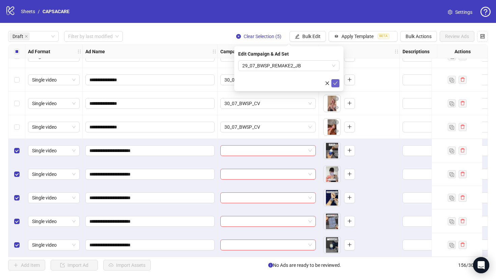
click at [333, 87] on button "submit" at bounding box center [335, 83] width 8 height 8
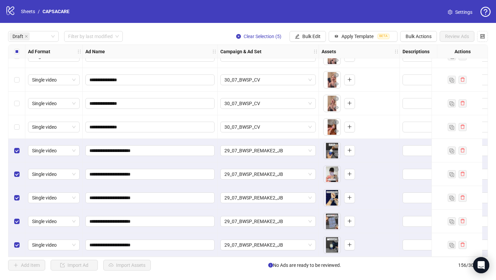
click at [16, 55] on label "Select all rows" at bounding box center [16, 51] width 5 height 7
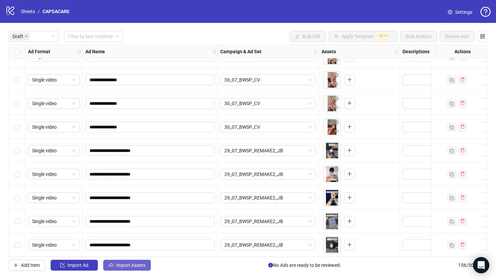
click at [126, 264] on span "Import Assets" at bounding box center [130, 265] width 29 height 5
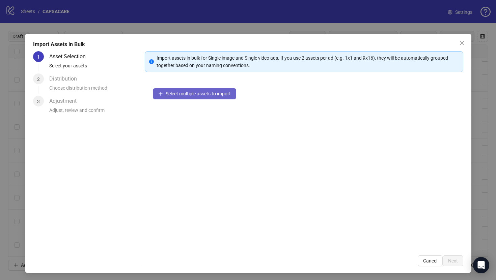
click at [203, 97] on button "Select multiple assets to import" at bounding box center [194, 93] width 83 height 11
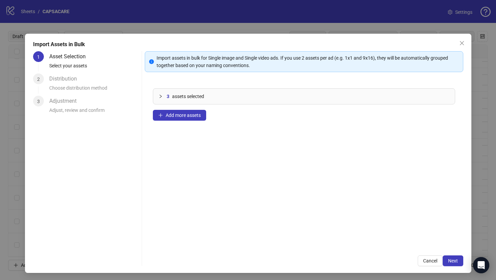
click at [198, 122] on div "3 assets selected Add more assets" at bounding box center [304, 163] width 319 height 167
click at [197, 115] on span "Add more assets" at bounding box center [183, 115] width 35 height 5
click at [193, 117] on span "Add more assets" at bounding box center [183, 115] width 35 height 5
click at [198, 119] on button "Add more assets" at bounding box center [179, 115] width 53 height 11
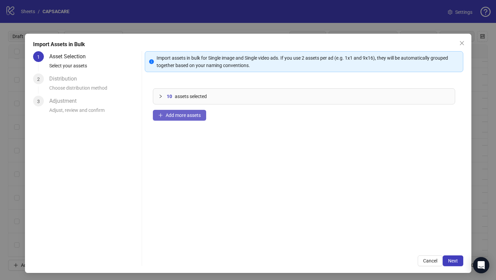
click at [181, 117] on span "Add more assets" at bounding box center [183, 115] width 35 height 5
click at [450, 256] on button "Next" at bounding box center [453, 261] width 21 height 11
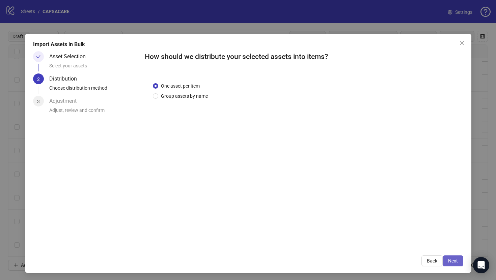
click at [452, 259] on span "Next" at bounding box center [453, 260] width 10 height 5
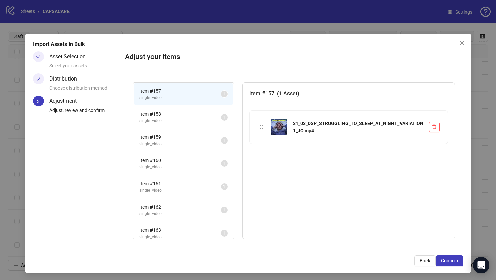
click at [452, 259] on span "Confirm" at bounding box center [449, 260] width 17 height 5
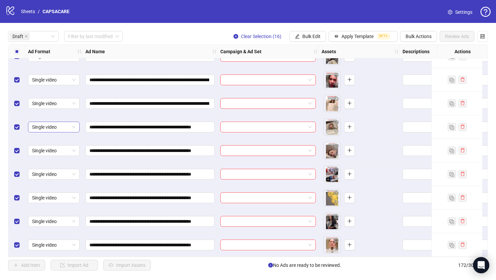
scroll to position [678, 0]
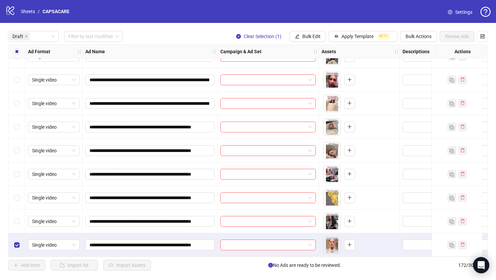
click at [21, 129] on div "Select row 32" at bounding box center [16, 127] width 17 height 24
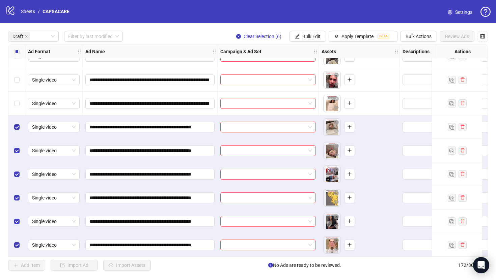
click at [312, 42] on div "**********" at bounding box center [248, 151] width 496 height 256
click at [310, 34] on span "Bulk Edit" at bounding box center [311, 36] width 18 height 5
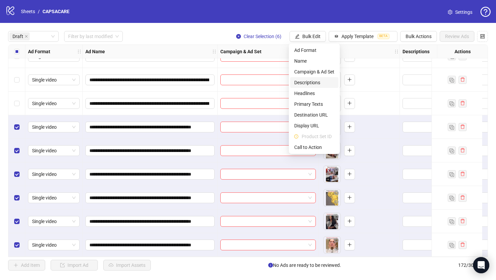
click at [312, 78] on li "Descriptions" at bounding box center [314, 82] width 48 height 11
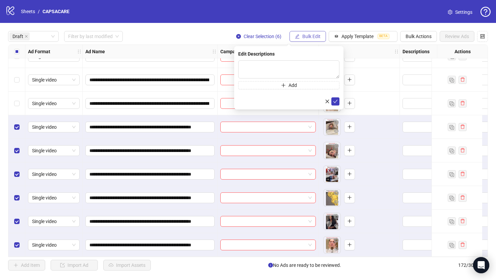
click at [300, 38] on button "Bulk Edit" at bounding box center [307, 36] width 36 height 11
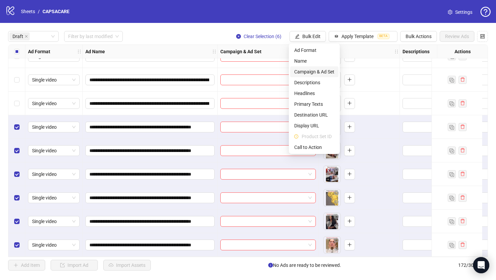
click at [313, 69] on span "Campaign & Ad Set" at bounding box center [314, 71] width 40 height 7
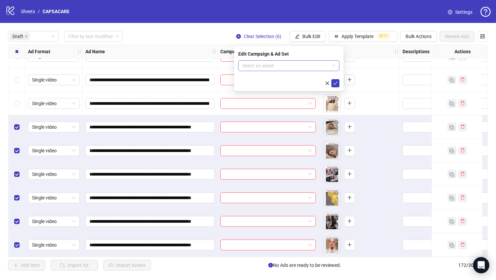
click at [281, 65] on input "search" at bounding box center [285, 66] width 87 height 10
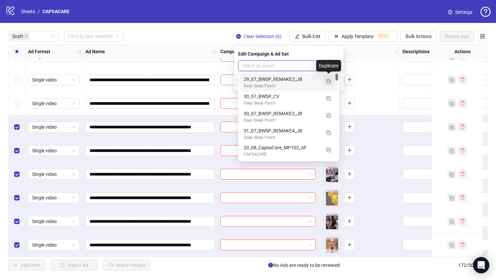
click at [329, 81] on img "button" at bounding box center [328, 81] width 5 height 5
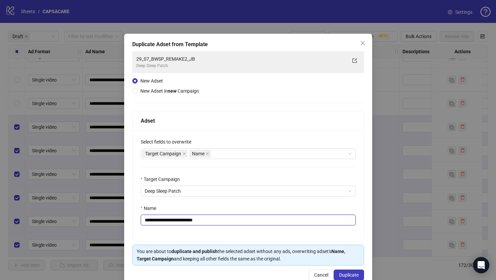
click at [289, 216] on input "**********" at bounding box center [248, 220] width 215 height 11
paste input "**********"
type input "**********"
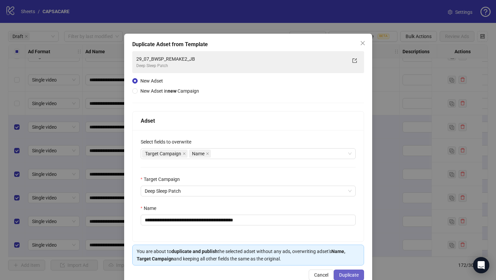
click at [350, 272] on button "Duplicate" at bounding box center [349, 275] width 30 height 11
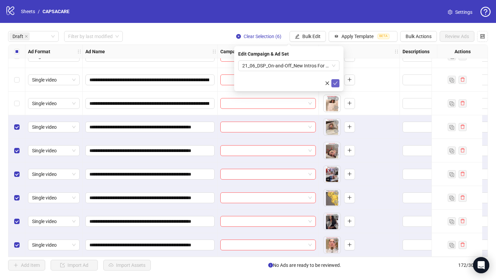
click at [335, 83] on icon "check" at bounding box center [335, 83] width 4 height 3
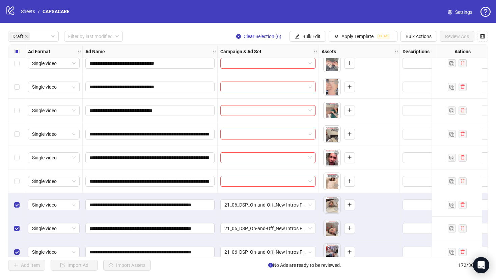
scroll to position [590, 0]
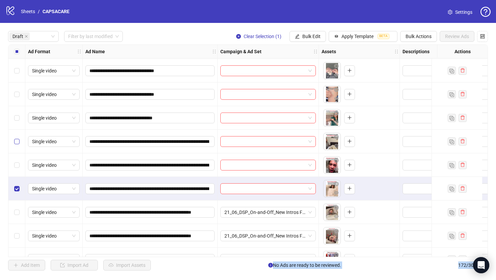
click at [19, 144] on label "Select row 29" at bounding box center [16, 141] width 5 height 7
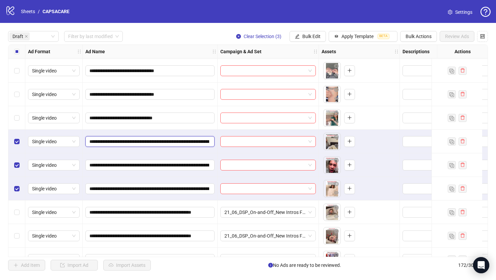
drag, startPoint x: 187, startPoint y: 139, endPoint x: 90, endPoint y: 143, distance: 96.9
click at [90, 143] on input "**********" at bounding box center [149, 141] width 120 height 7
click at [311, 39] on span "Bulk Edit" at bounding box center [311, 36] width 18 height 5
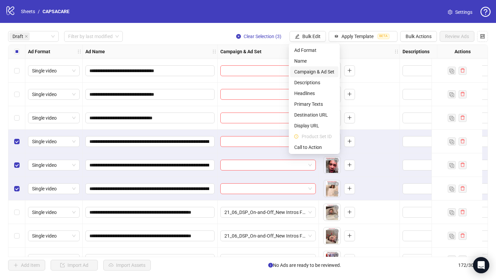
click at [316, 72] on span "Campaign & Ad Set" at bounding box center [314, 71] width 40 height 7
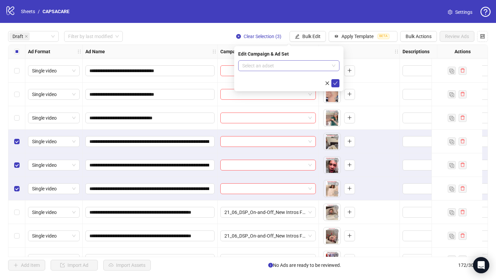
click at [301, 68] on input "search" at bounding box center [285, 66] width 87 height 10
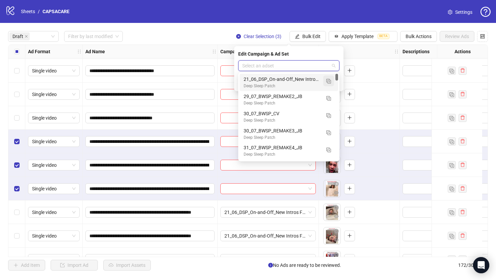
click at [327, 83] on img "button" at bounding box center [328, 81] width 5 height 5
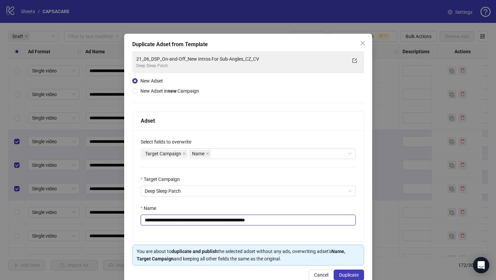
click at [267, 218] on input "**********" at bounding box center [248, 220] width 215 height 11
paste input "*****"
type input "**********"
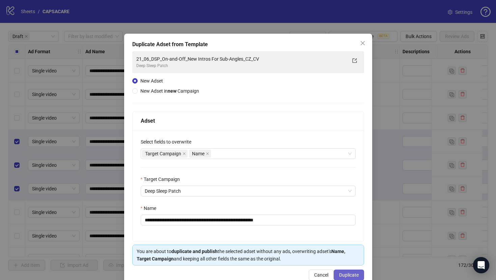
click at [348, 273] on span "Duplicate" at bounding box center [349, 275] width 20 height 5
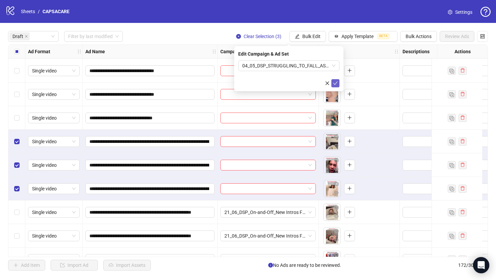
click at [335, 85] on icon "check" at bounding box center [335, 83] width 5 height 5
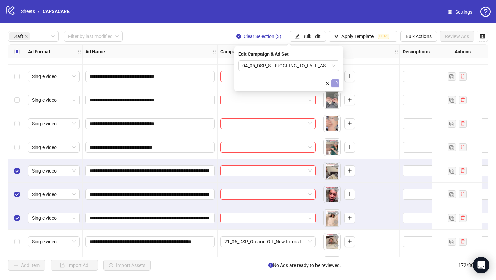
scroll to position [559, 0]
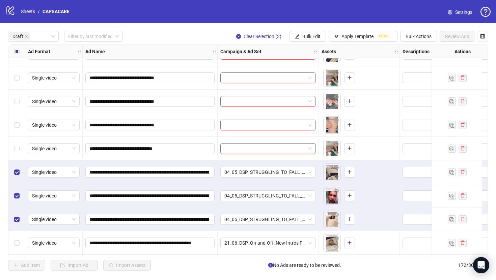
click at [22, 51] on div "Select all rows" at bounding box center [16, 51] width 17 height 13
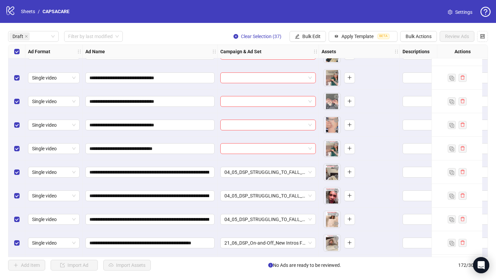
click at [22, 51] on div "Select all rows" at bounding box center [16, 51] width 17 height 13
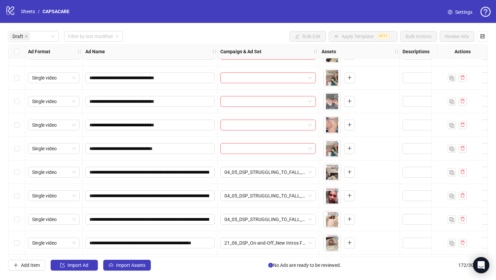
click at [20, 151] on div "Select row 28" at bounding box center [16, 149] width 17 height 24
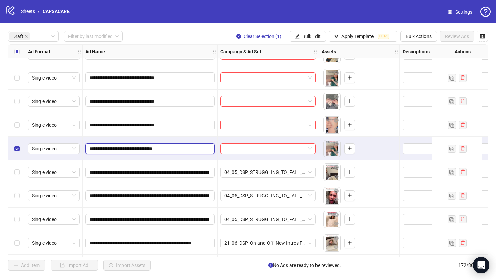
click at [153, 148] on input "**********" at bounding box center [149, 148] width 120 height 7
click at [303, 42] on button "Bulk Edit" at bounding box center [307, 36] width 36 height 11
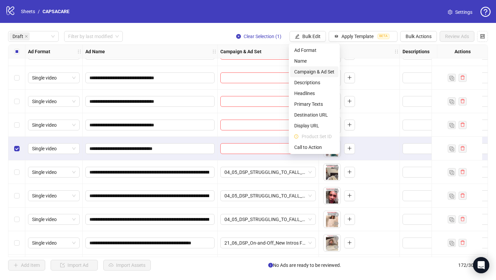
click at [310, 72] on span "Campaign & Ad Set" at bounding box center [314, 71] width 40 height 7
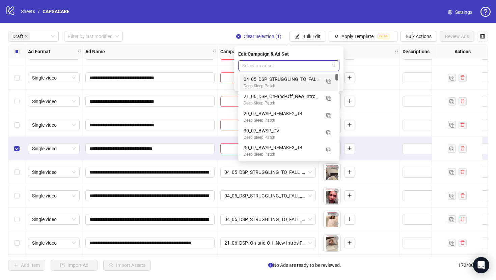
click at [305, 63] on input "search" at bounding box center [285, 66] width 87 height 10
click at [325, 80] on button "button" at bounding box center [328, 81] width 11 height 11
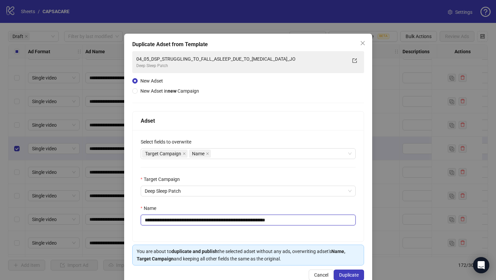
click at [271, 220] on input "**********" at bounding box center [248, 220] width 215 height 11
paste input "text"
type input "**********"
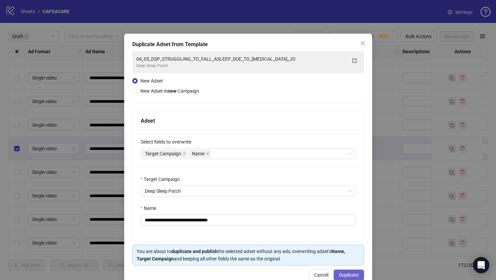
click at [342, 275] on span "Duplicate" at bounding box center [349, 275] width 20 height 5
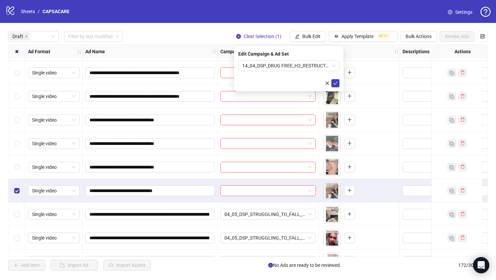
scroll to position [510, 0]
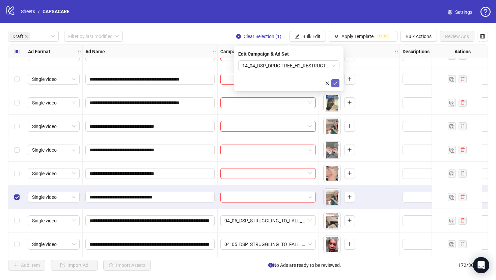
click at [335, 83] on icon "check" at bounding box center [335, 83] width 5 height 5
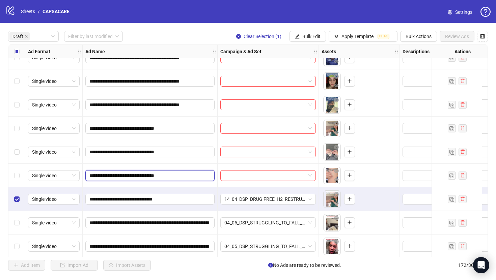
drag, startPoint x: 196, startPoint y: 174, endPoint x: 138, endPoint y: 168, distance: 57.8
click at [139, 168] on div "**********" at bounding box center [150, 176] width 135 height 24
click at [159, 174] on input "**********" at bounding box center [149, 175] width 120 height 7
drag, startPoint x: 159, startPoint y: 174, endPoint x: 91, endPoint y: 175, distance: 67.8
click at [91, 175] on input "**********" at bounding box center [149, 175] width 120 height 7
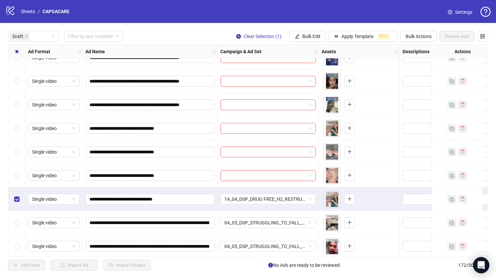
click at [14, 56] on div "Select all rows" at bounding box center [16, 51] width 17 height 13
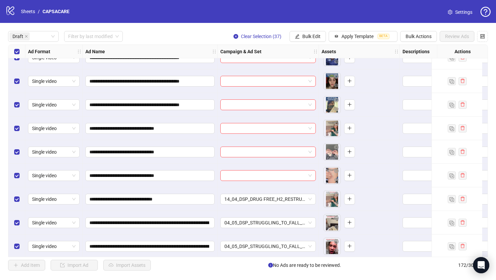
click at [14, 56] on div "Select all rows" at bounding box center [16, 51] width 17 height 13
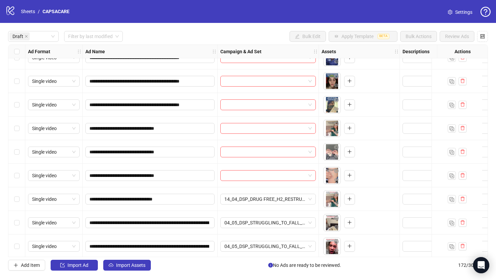
click at [21, 126] on div "Select row 25" at bounding box center [16, 129] width 17 height 24
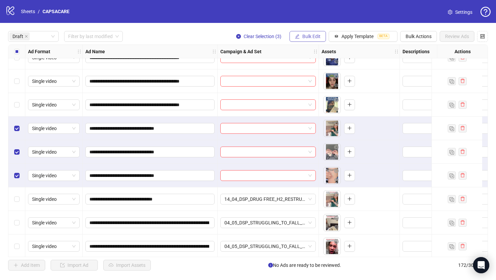
click at [316, 38] on span "Bulk Edit" at bounding box center [311, 36] width 18 height 5
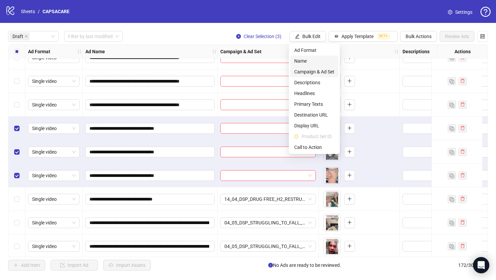
click at [318, 73] on span "Campaign & Ad Set" at bounding box center [314, 71] width 40 height 7
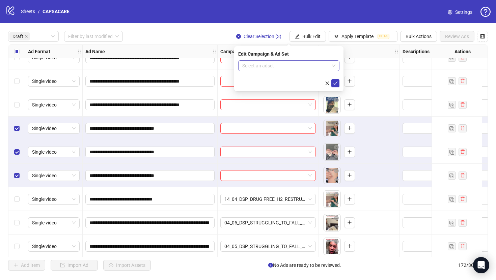
click at [292, 64] on input "search" at bounding box center [285, 66] width 87 height 10
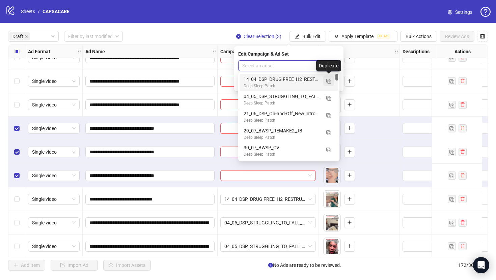
click at [328, 79] on span "button" at bounding box center [328, 80] width 5 height 5
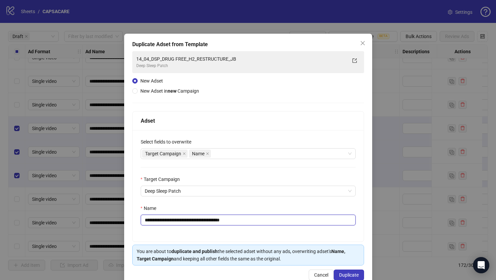
click at [244, 223] on input "**********" at bounding box center [248, 220] width 215 height 11
paste input "text"
type input "**********"
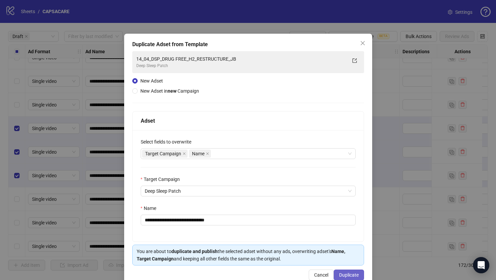
click at [345, 275] on span "Duplicate" at bounding box center [349, 275] width 20 height 5
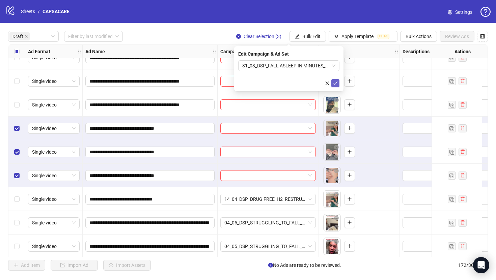
click at [338, 85] on button "submit" at bounding box center [335, 83] width 8 height 8
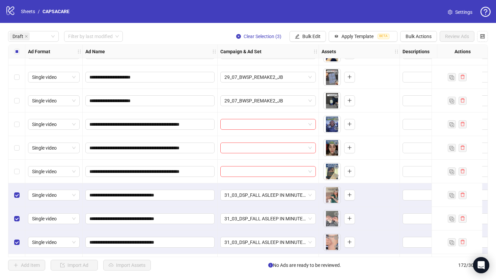
scroll to position [436, 0]
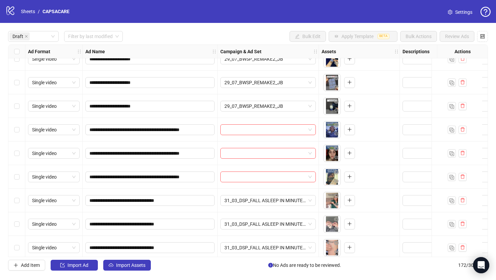
click at [20, 124] on div "Select row 22" at bounding box center [16, 130] width 17 height 24
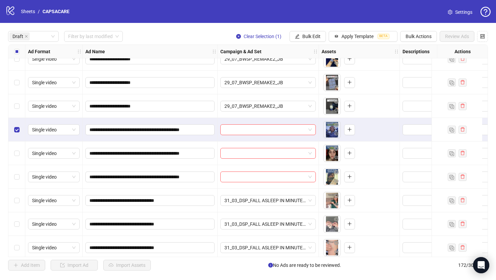
click at [20, 166] on div "Select row 24" at bounding box center [16, 177] width 17 height 24
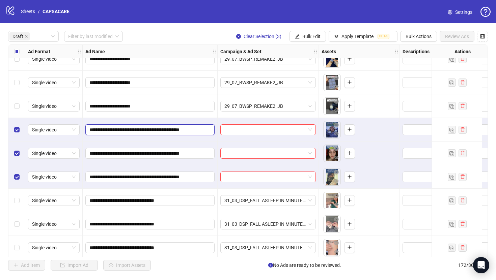
drag, startPoint x: 175, startPoint y: 131, endPoint x: 81, endPoint y: 131, distance: 94.1
click at [315, 36] on span "Bulk Edit" at bounding box center [311, 36] width 18 height 5
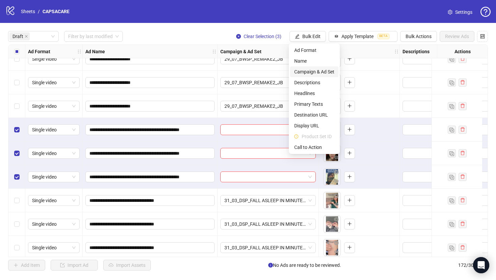
click at [320, 71] on span "Campaign & Ad Set" at bounding box center [314, 71] width 40 height 7
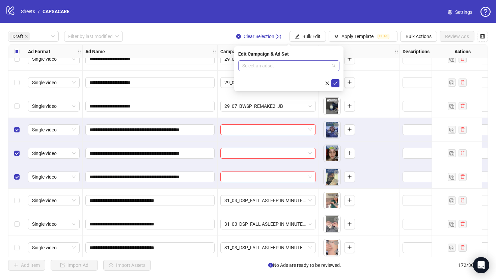
click at [316, 65] on input "search" at bounding box center [285, 66] width 87 height 10
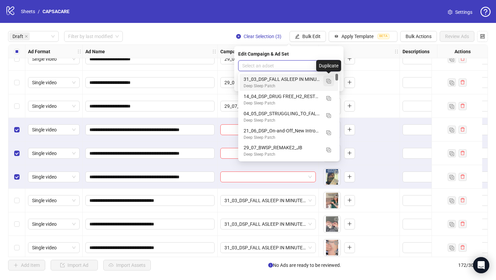
click at [328, 82] on img "button" at bounding box center [328, 81] width 5 height 5
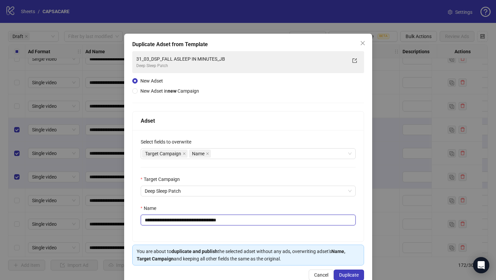
click at [263, 220] on input "**********" at bounding box center [248, 220] width 215 height 11
paste input "text"
type input "**********"
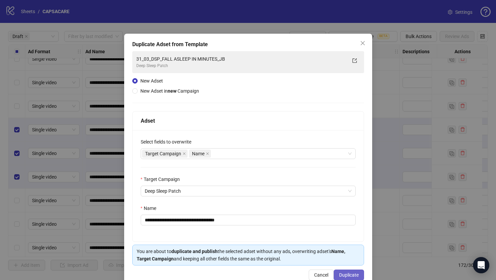
click at [350, 275] on span "Duplicate" at bounding box center [349, 275] width 20 height 5
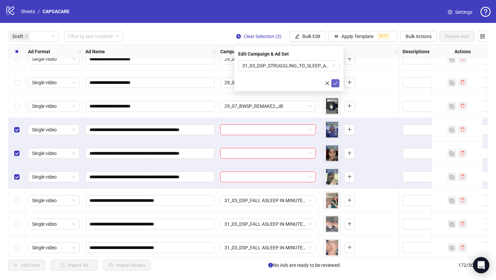
click at [336, 82] on icon "check" at bounding box center [335, 83] width 5 height 5
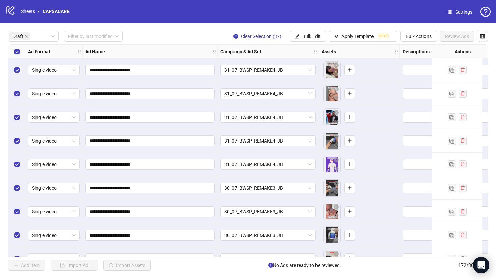
scroll to position [0, 90]
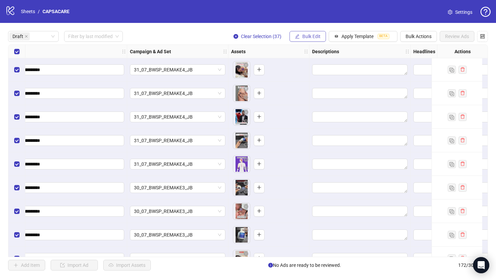
click at [306, 38] on span "Bulk Edit" at bounding box center [311, 36] width 18 height 5
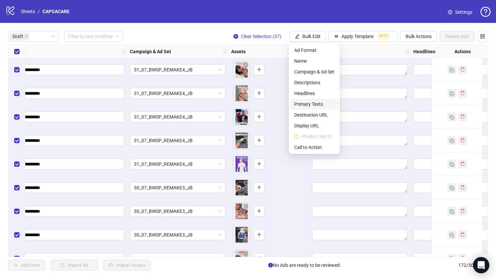
click at [316, 103] on span "Primary Texts" at bounding box center [314, 104] width 40 height 7
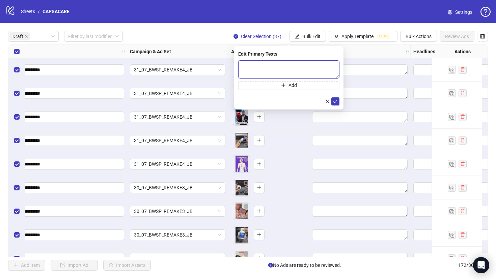
click at [303, 68] on textarea at bounding box center [288, 69] width 101 height 18
paste textarea "**********"
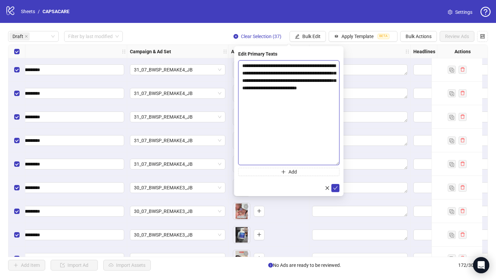
drag, startPoint x: 338, startPoint y: 77, endPoint x: 338, endPoint y: 170, distance: 93.5
click at [338, 165] on textarea "**********" at bounding box center [288, 112] width 101 height 105
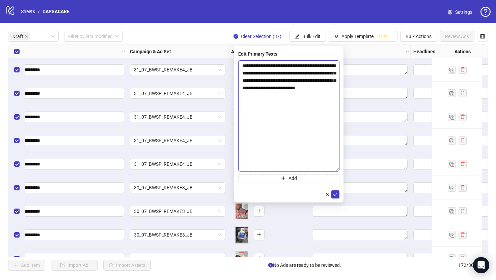
drag, startPoint x: 282, startPoint y: 105, endPoint x: 236, endPoint y: 98, distance: 46.8
click at [236, 98] on div "**********" at bounding box center [288, 124] width 109 height 157
paste textarea "**********"
type textarea "**********"
click at [336, 195] on icon "check" at bounding box center [335, 194] width 5 height 5
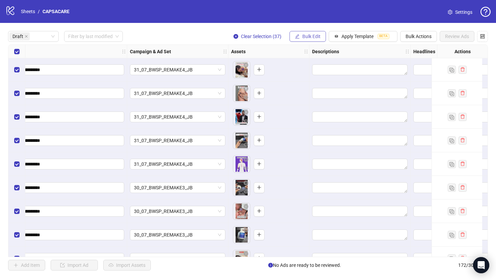
click at [307, 36] on span "Bulk Edit" at bounding box center [311, 36] width 18 height 5
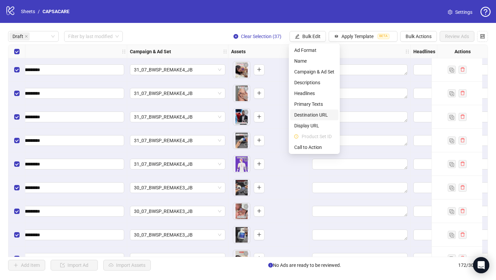
click at [310, 114] on span "Destination URL" at bounding box center [314, 114] width 40 height 7
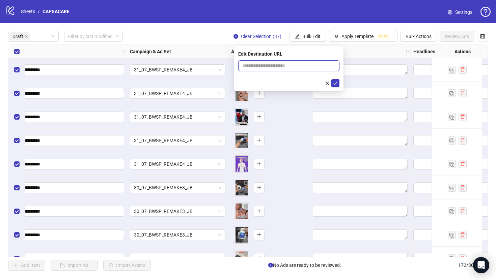
click at [305, 64] on input "text" at bounding box center [286, 65] width 88 height 7
click at [311, 66] on input "**********" at bounding box center [286, 65] width 88 height 7
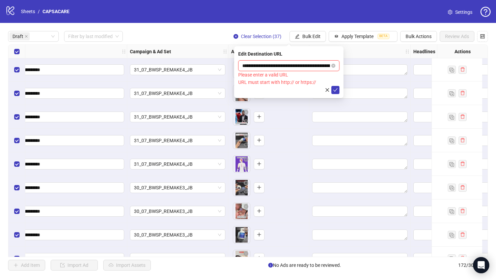
click at [261, 64] on input "**********" at bounding box center [286, 65] width 88 height 7
paste input "**********"
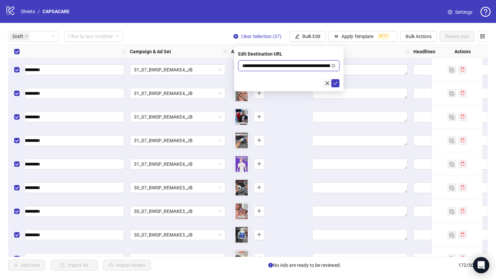
scroll to position [0, 4]
type input "**********"
click at [337, 82] on icon "check" at bounding box center [335, 83] width 5 height 5
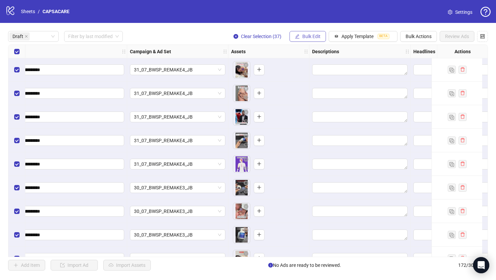
click at [319, 36] on span "Bulk Edit" at bounding box center [311, 36] width 18 height 5
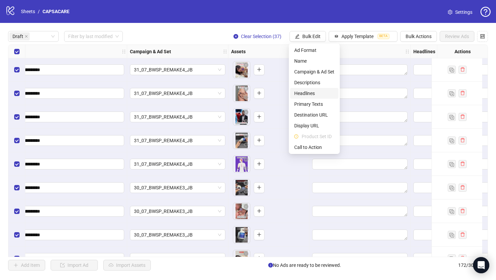
click at [320, 91] on span "Headlines" at bounding box center [314, 93] width 40 height 7
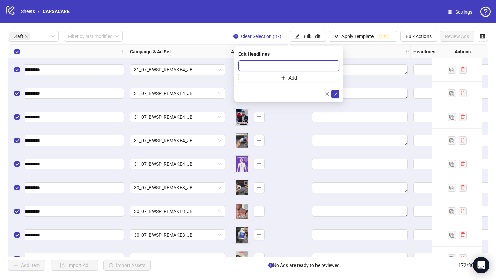
click at [315, 66] on input "text" at bounding box center [288, 65] width 101 height 11
paste input "**********"
type input "**********"
click at [336, 93] on icon "check" at bounding box center [335, 94] width 5 height 5
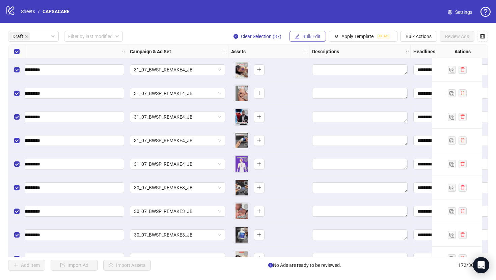
click at [302, 34] on span "Bulk Edit" at bounding box center [311, 36] width 18 height 5
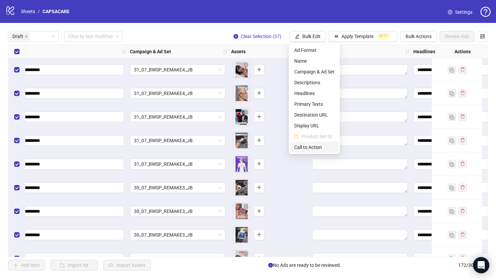
click at [304, 143] on li "Call to Action" at bounding box center [314, 147] width 48 height 11
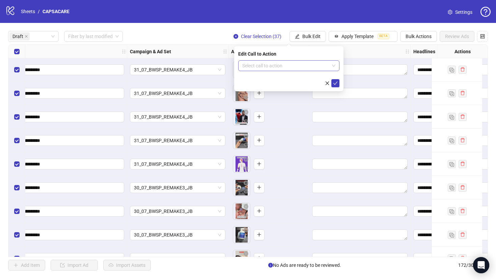
click at [301, 65] on input "search" at bounding box center [285, 66] width 87 height 10
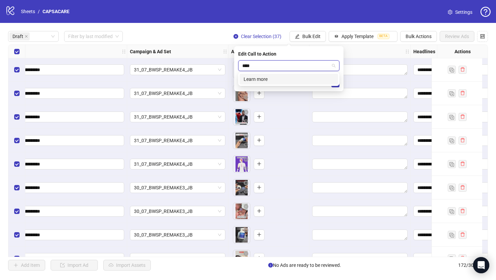
type input "*****"
click at [336, 81] on icon "check" at bounding box center [335, 83] width 5 height 5
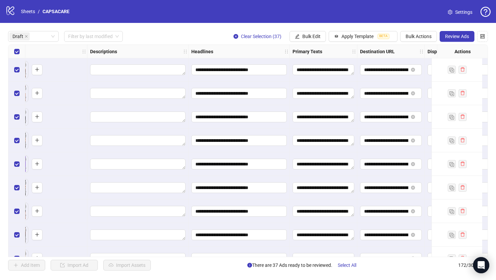
scroll to position [0, 360]
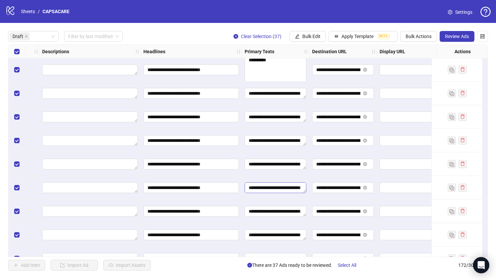
drag, startPoint x: 305, startPoint y: 74, endPoint x: 302, endPoint y: 183, distance: 109.0
click at [302, 45] on div "**********" at bounding box center [130, 45] width 965 height 0
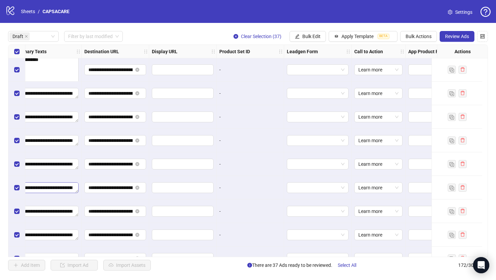
scroll to position [0, 630]
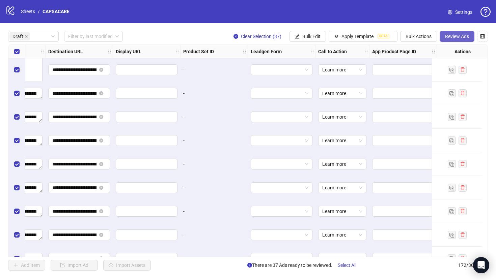
click at [447, 40] on button "Review Ads" at bounding box center [457, 36] width 35 height 11
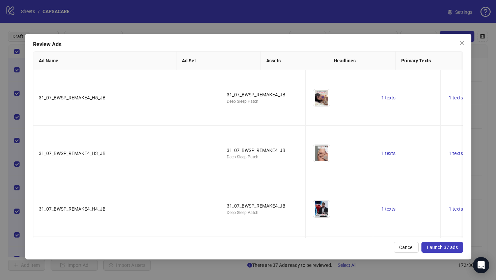
click at [432, 248] on span "Launch 37 ads" at bounding box center [442, 247] width 31 height 5
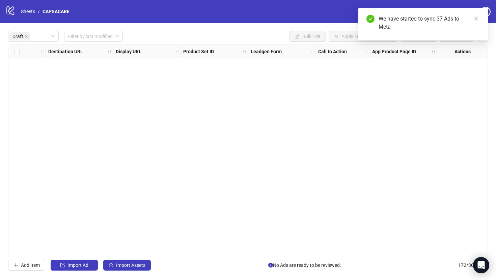
scroll to position [0, 624]
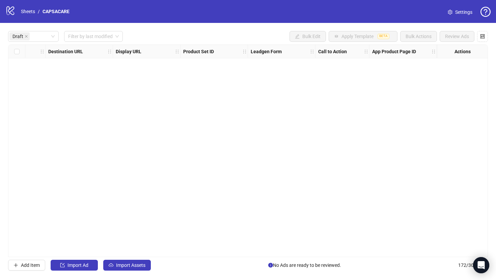
click at [325, 134] on div "Ad Format Ad Name Campaign & Ad Set Assets Descriptions Headlines Primary Texts…" at bounding box center [248, 151] width 480 height 213
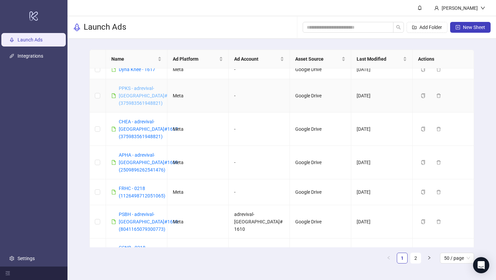
scroll to position [1062, 0]
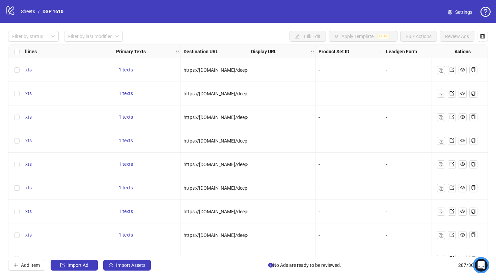
scroll to position [0, 440]
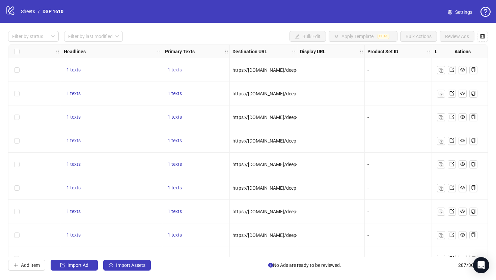
click at [175, 68] on span "1 texts" at bounding box center [175, 69] width 14 height 5
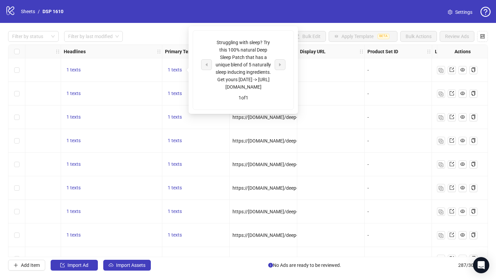
click at [264, 46] on div "Struggling with sleep? Try this 100% natural Deep Sleep Patch that has a unique…" at bounding box center [243, 65] width 56 height 52
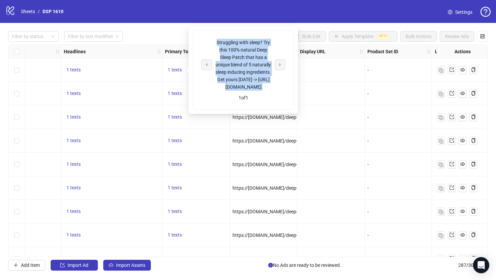
click at [264, 46] on div "Struggling with sleep? Try this 100% natural Deep Sleep Patch that has a unique…" at bounding box center [243, 65] width 56 height 52
copy div "Struggling with sleep? Try this 100% natural Deep Sleep Patch that has a unique…"
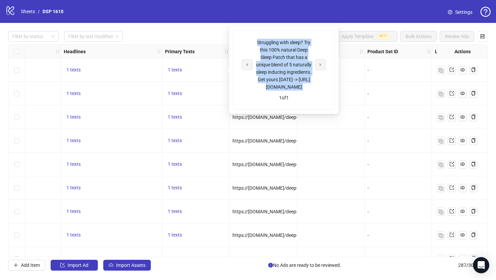
scroll to position [0, 399]
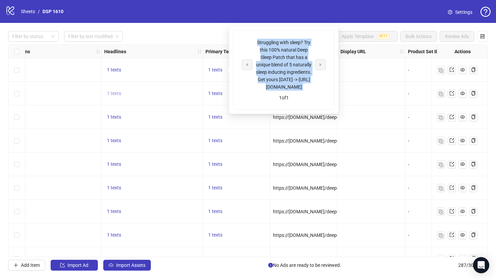
click at [119, 95] on span "1 texts" at bounding box center [114, 93] width 14 height 5
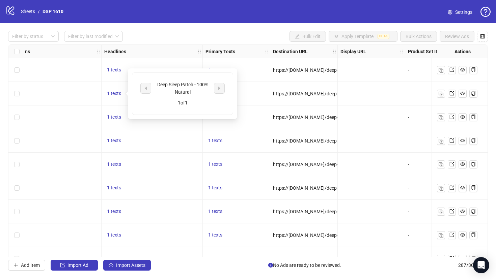
click at [176, 88] on div "Deep Sleep Patch - 100% Natural" at bounding box center [183, 88] width 56 height 15
copy div "Deep Sleep Patch - 100% Natural"
